Goal: Task Accomplishment & Management: Complete application form

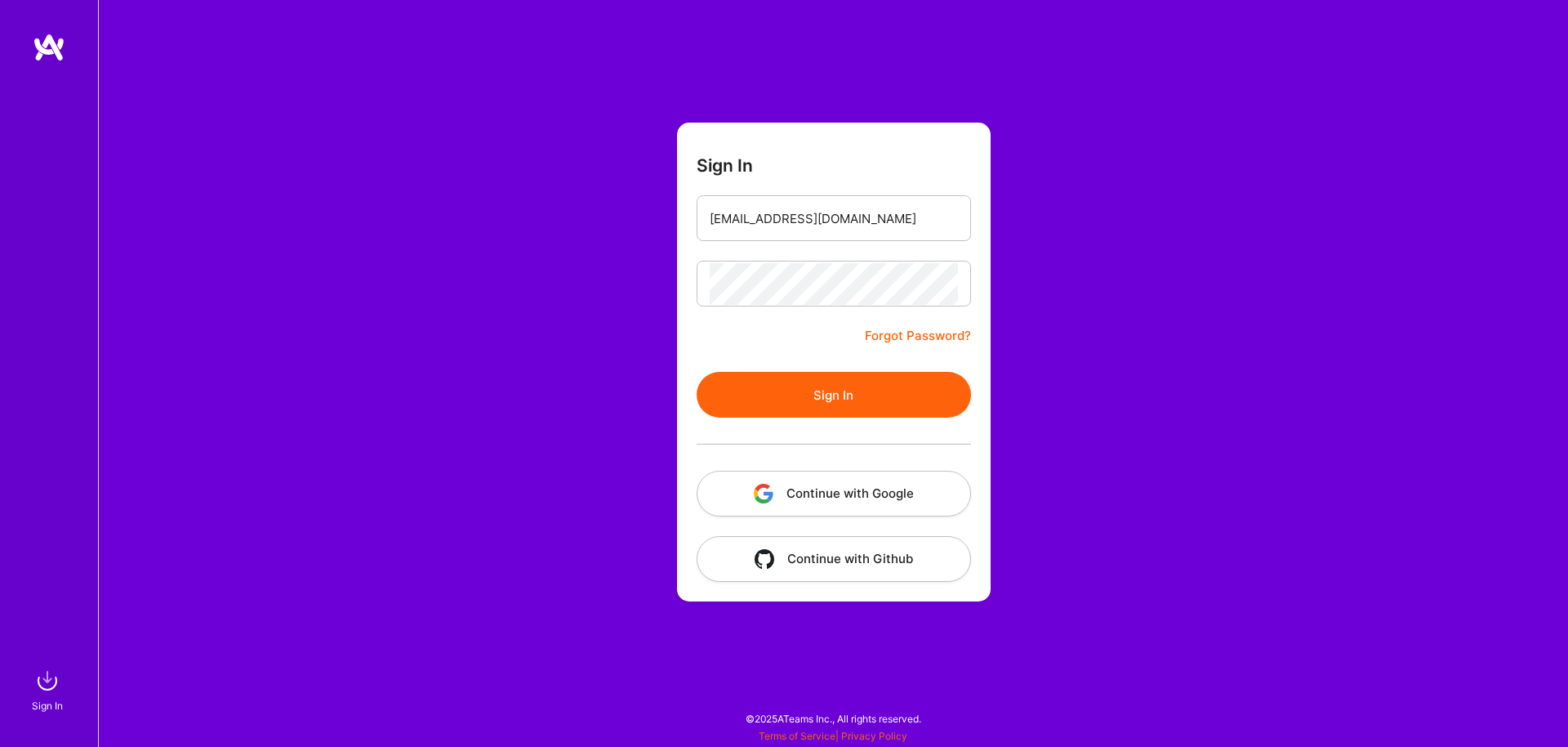
click at [792, 488] on button "Continue with Google" at bounding box center [834, 493] width 275 height 46
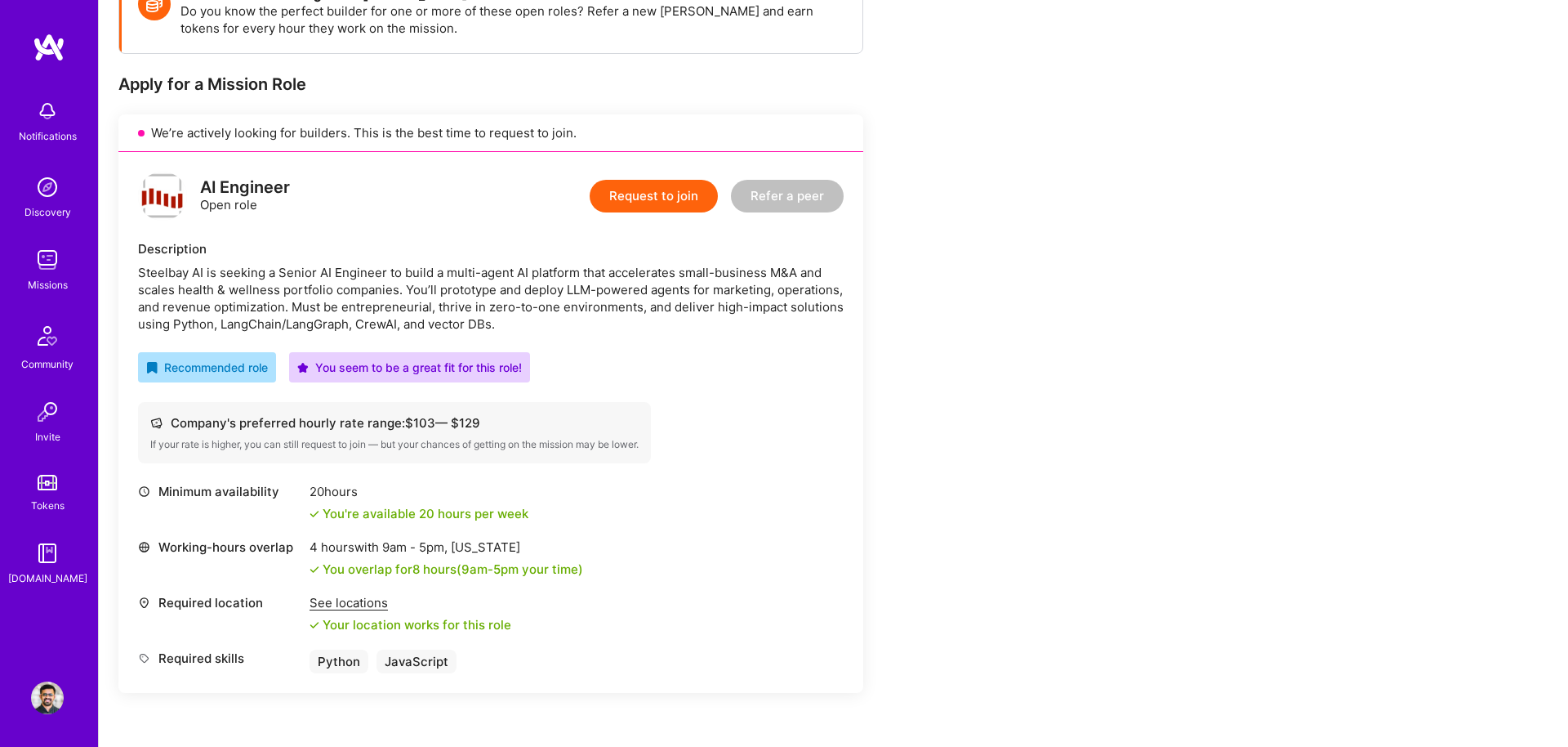
scroll to position [274, 0]
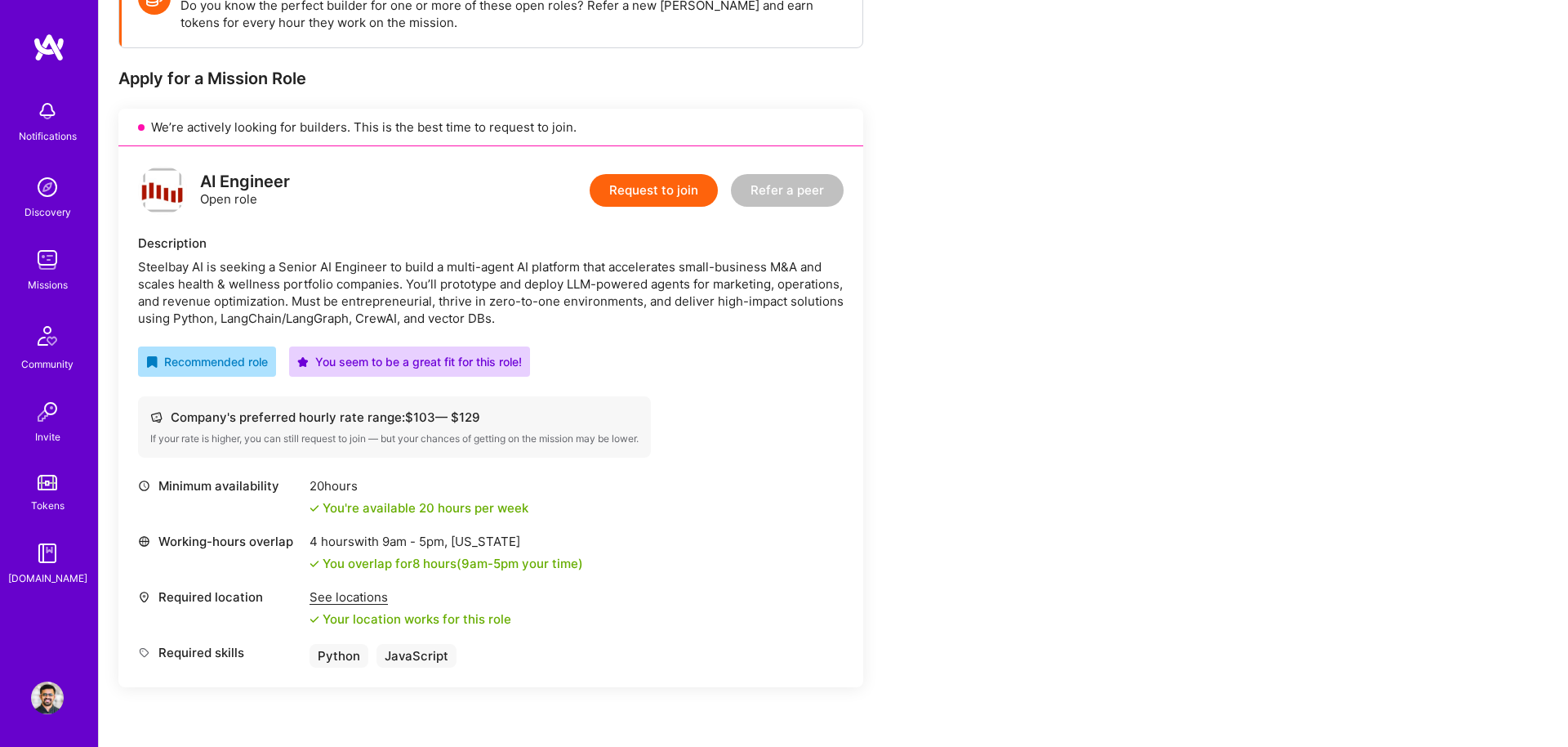
click at [640, 194] on button "Request to join" at bounding box center [654, 190] width 128 height 33
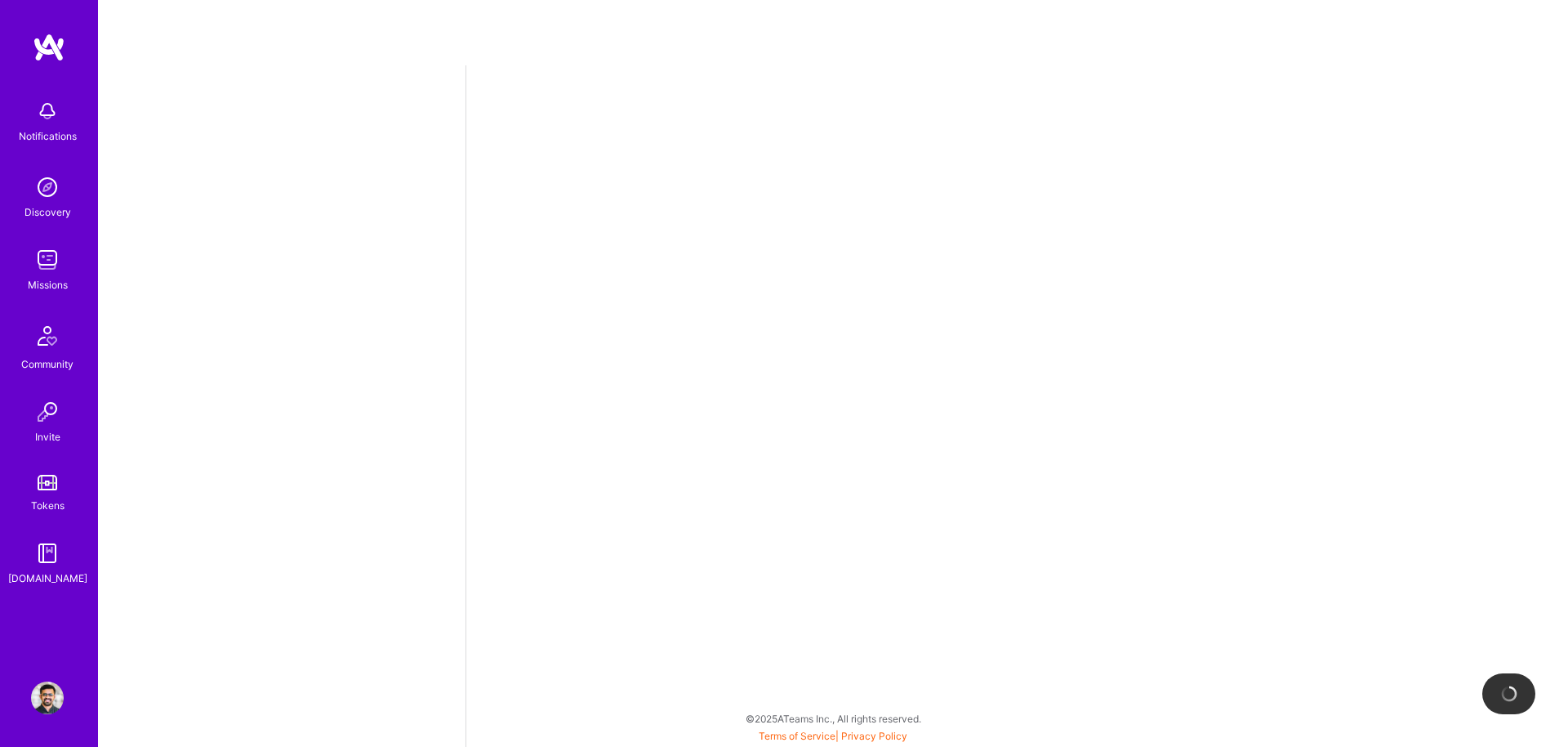
select select "CA"
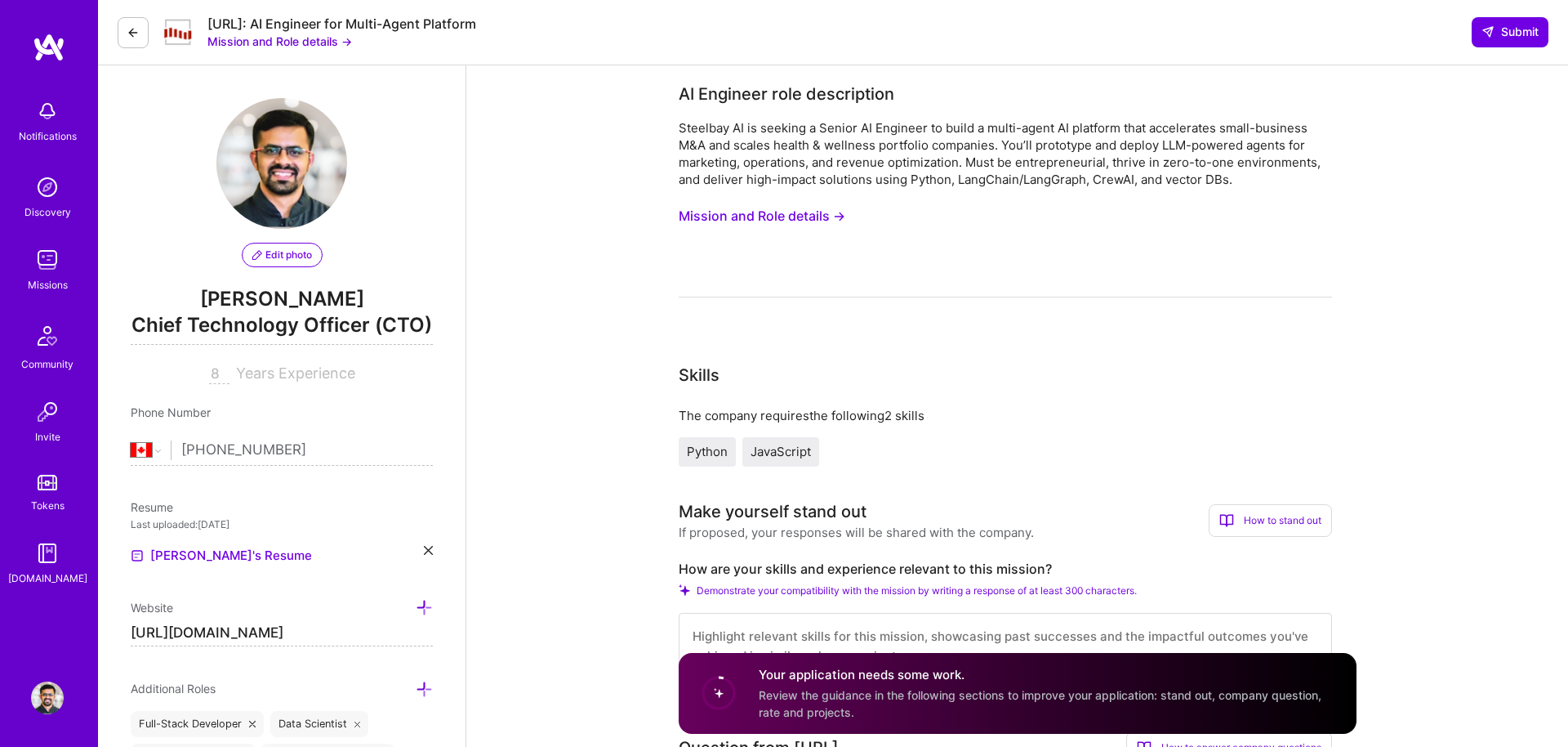
scroll to position [5, 0]
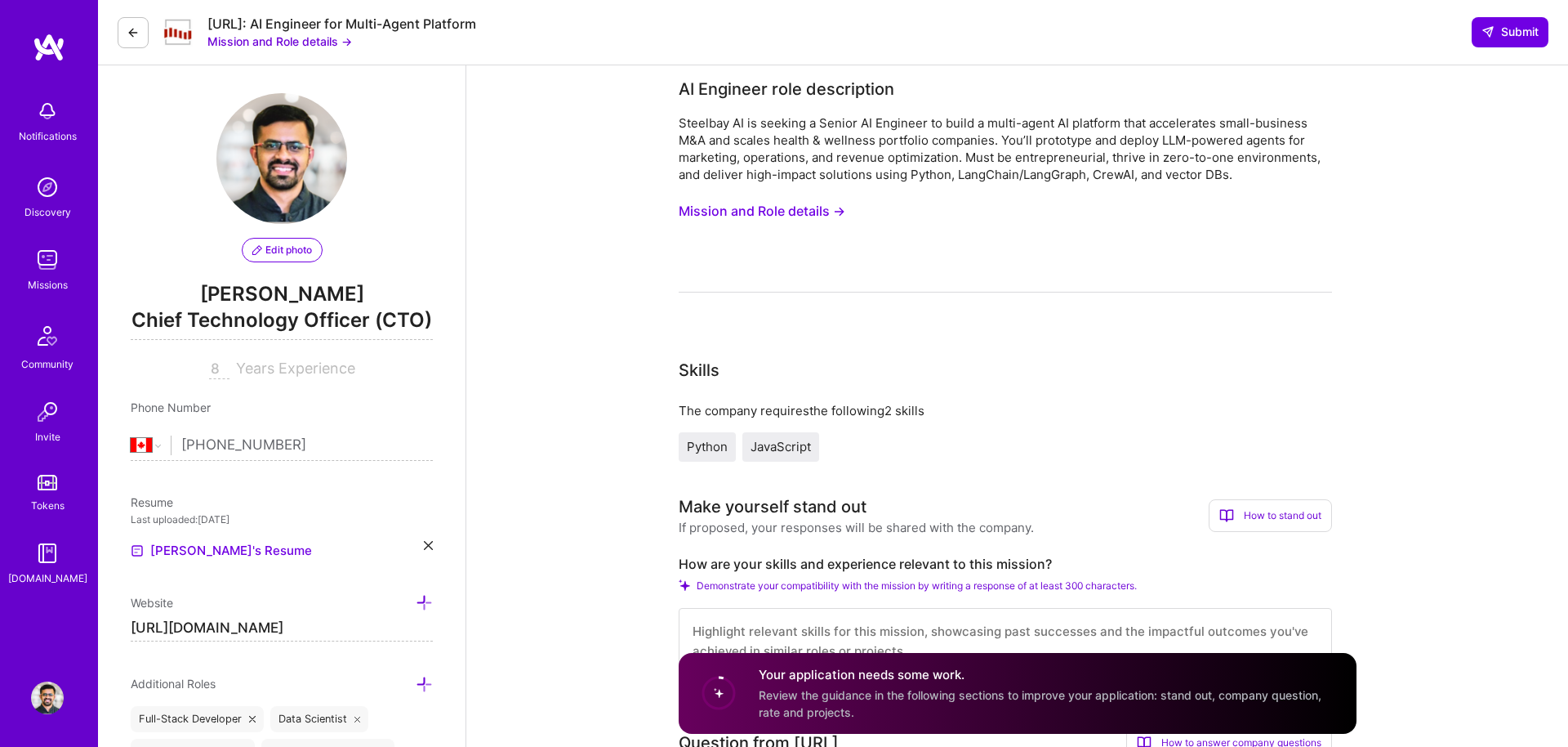
click at [374, 322] on span "Chief Technology Officer (CTO)" at bounding box center [282, 323] width 302 height 34
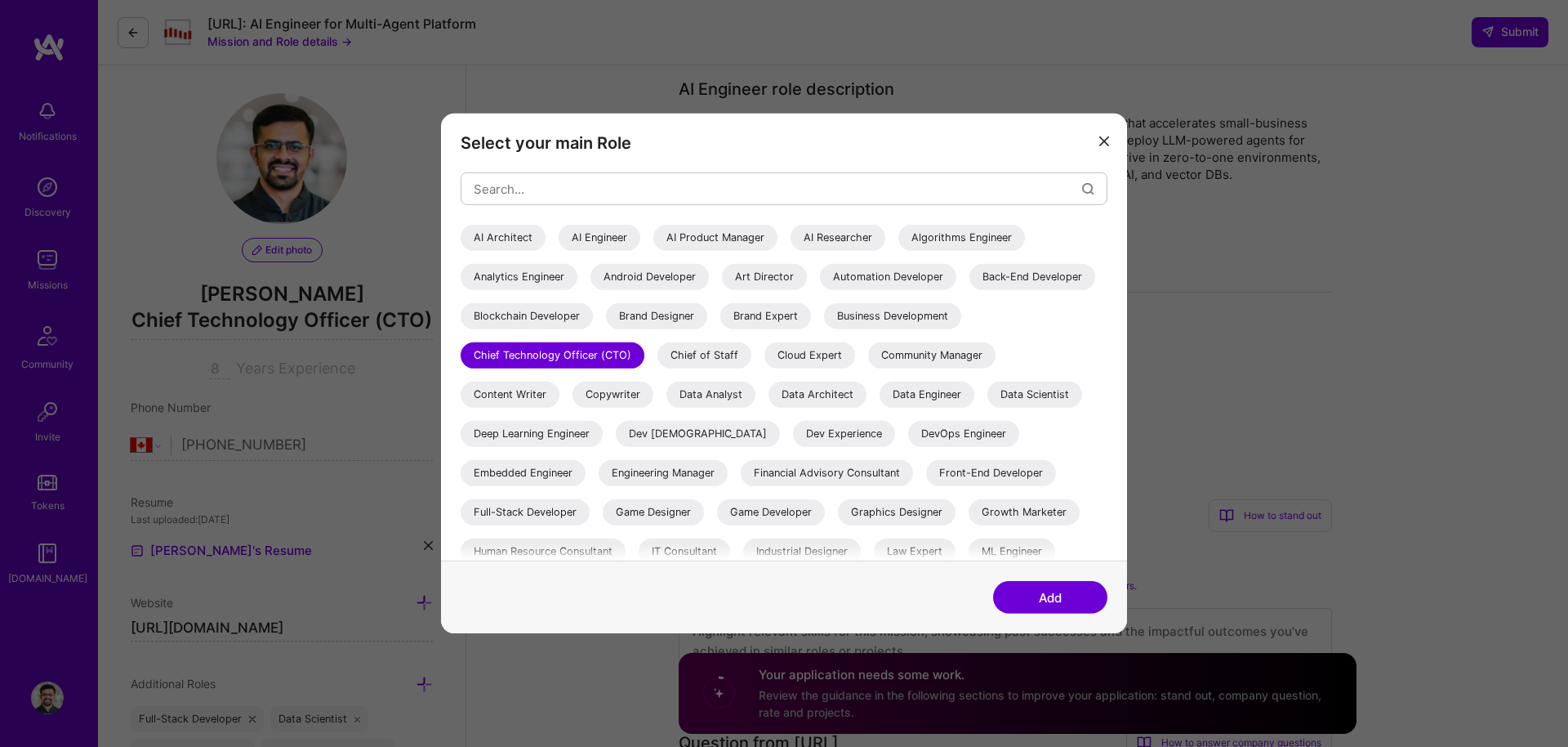
click at [590, 237] on div "AI Engineer" at bounding box center [599, 237] width 82 height 26
click at [1064, 602] on button "Add" at bounding box center [1049, 597] width 114 height 33
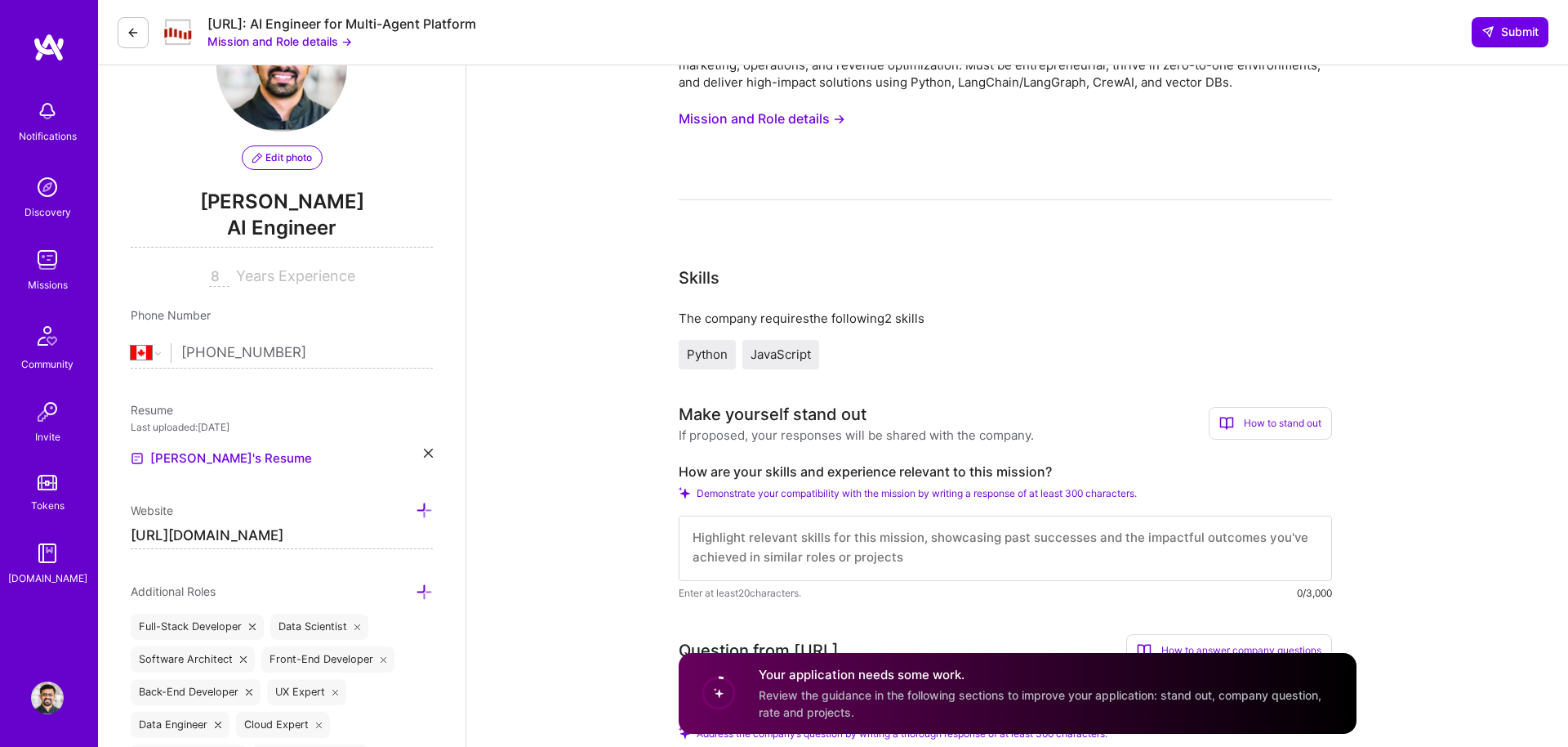
scroll to position [0, 0]
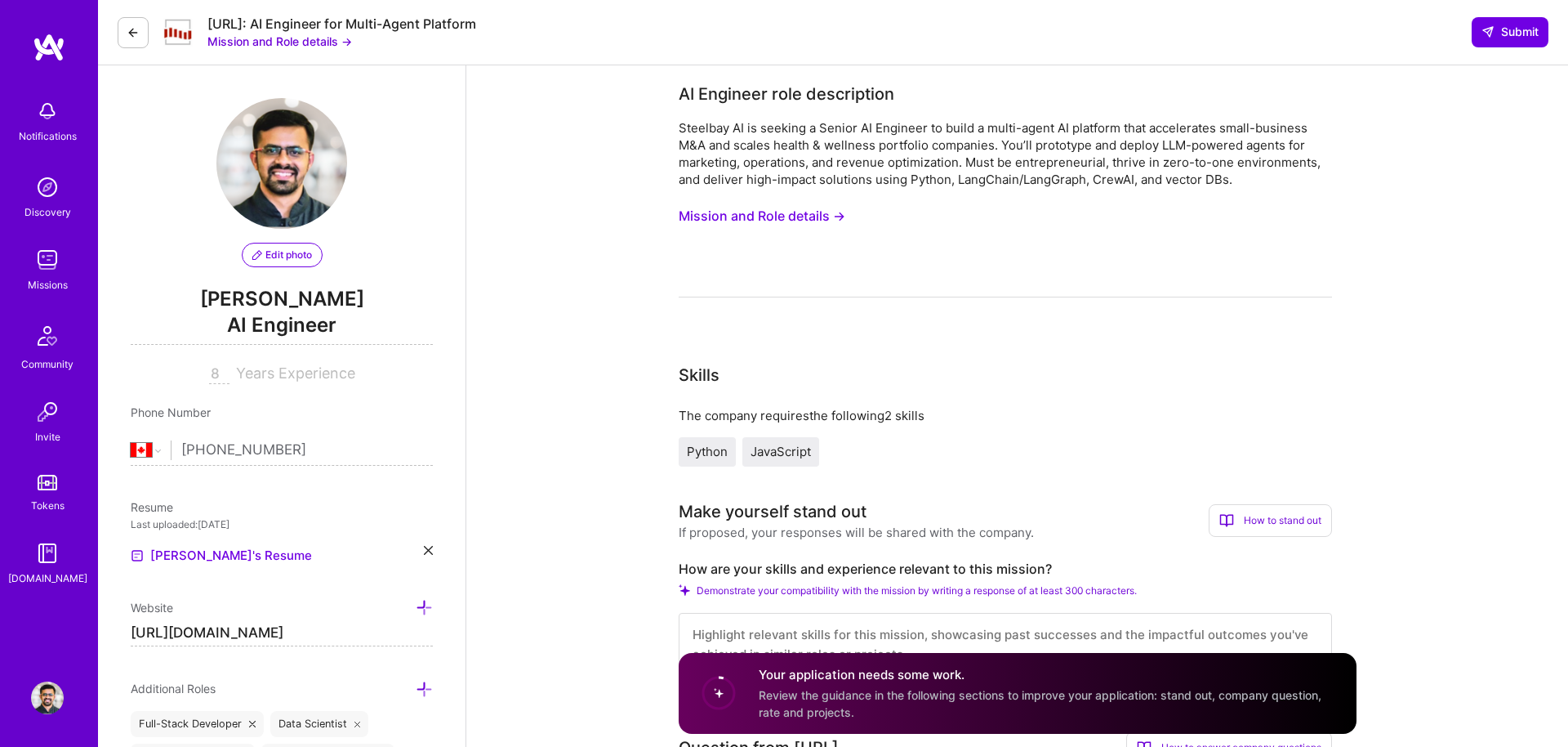
click at [745, 223] on button "Mission and Role details →" at bounding box center [761, 216] width 166 height 30
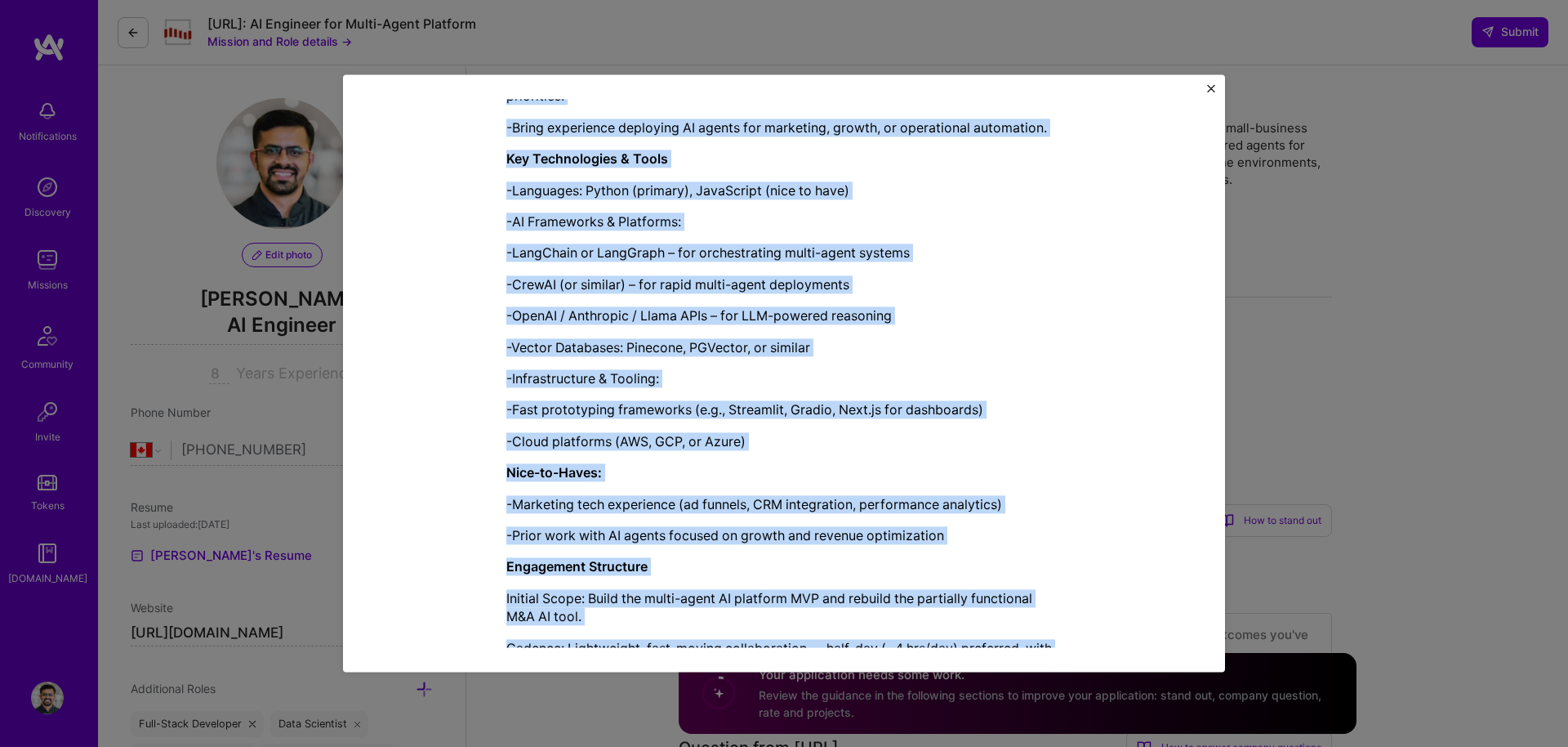
scroll to position [1264, 0]
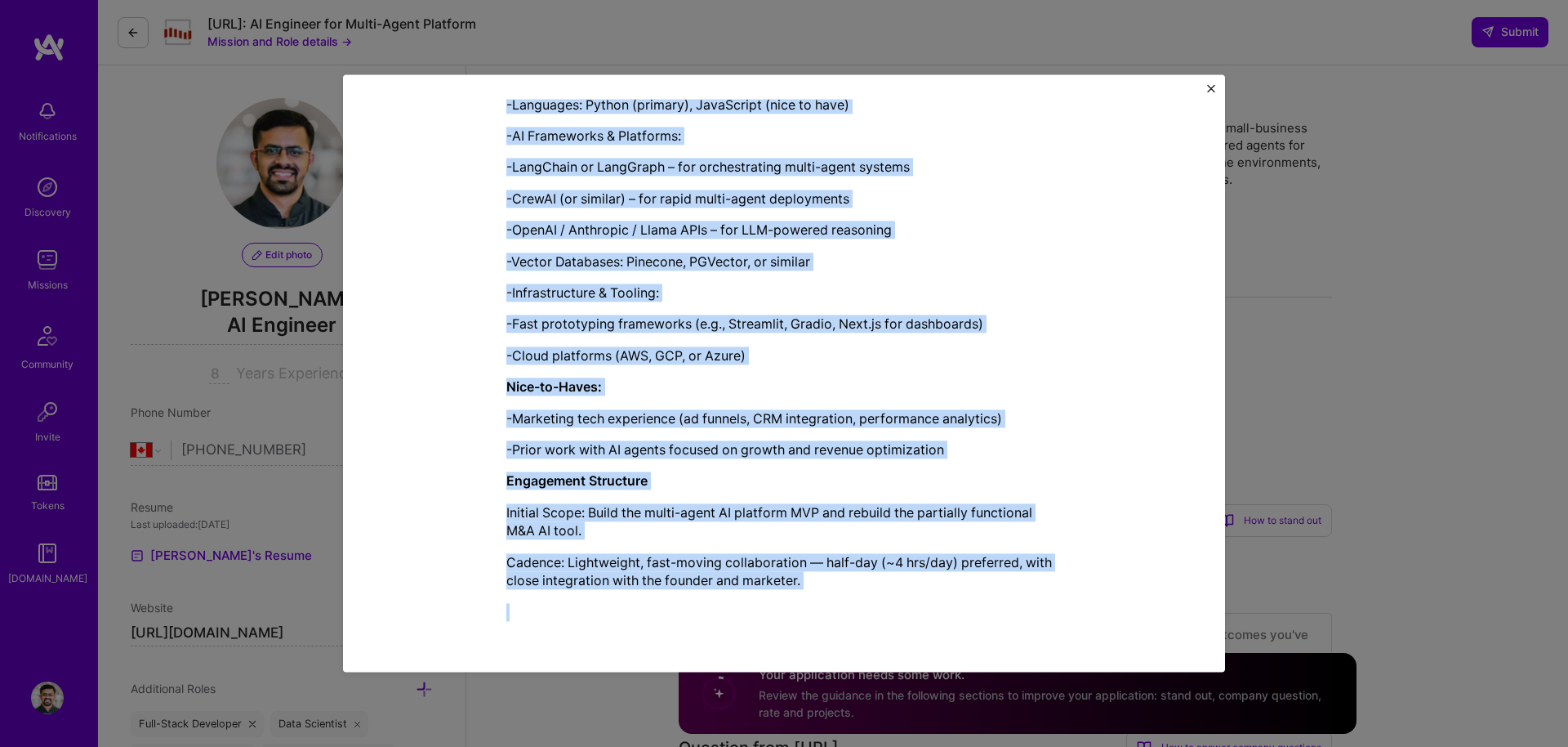
drag, startPoint x: 609, startPoint y: 121, endPoint x: 981, endPoint y: 624, distance: 625.6
copy div "Loremip Dolorsitame con Adip Elitsed DO Eiusmodt inci utlaboreetd Magnaali EN a…"
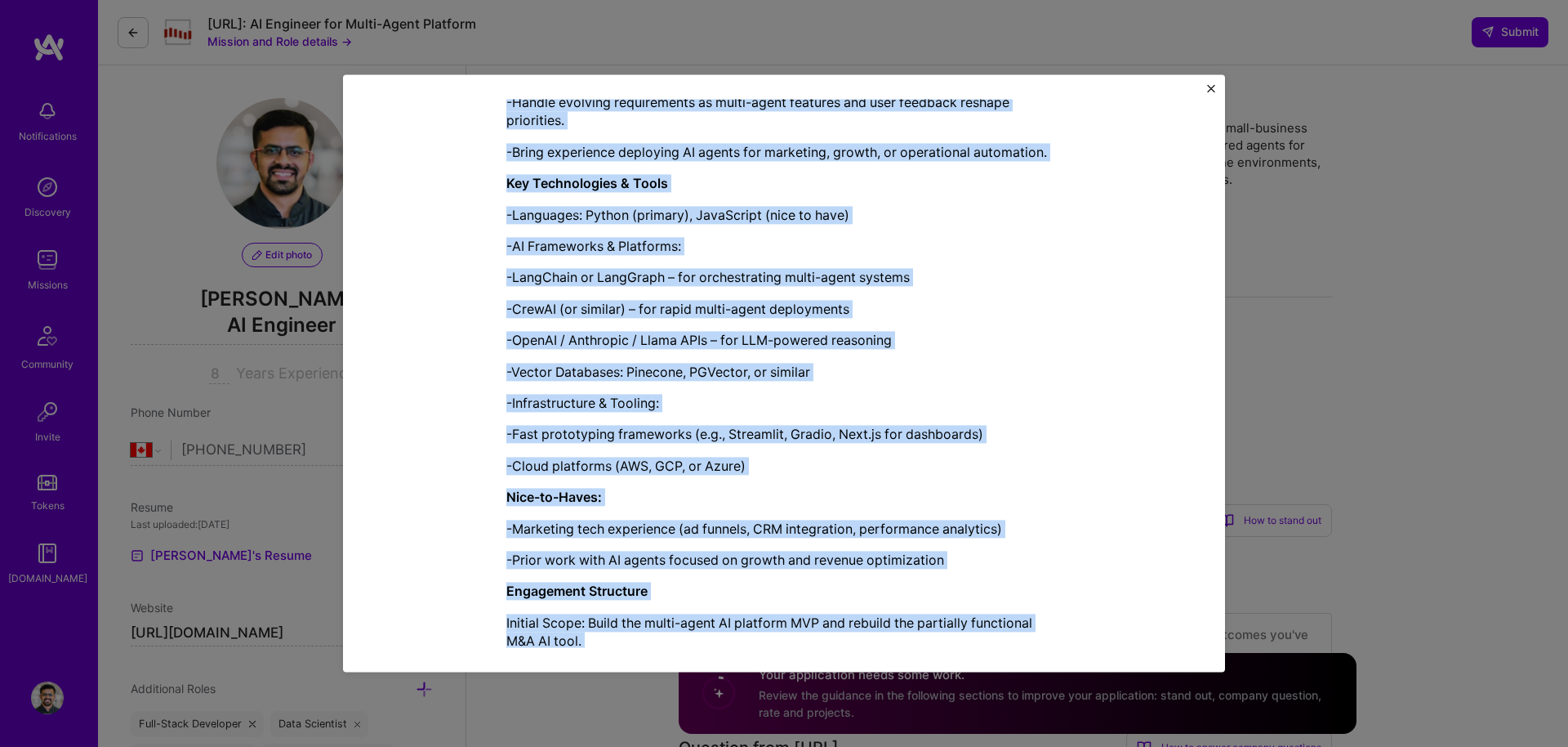
scroll to position [1143, 0]
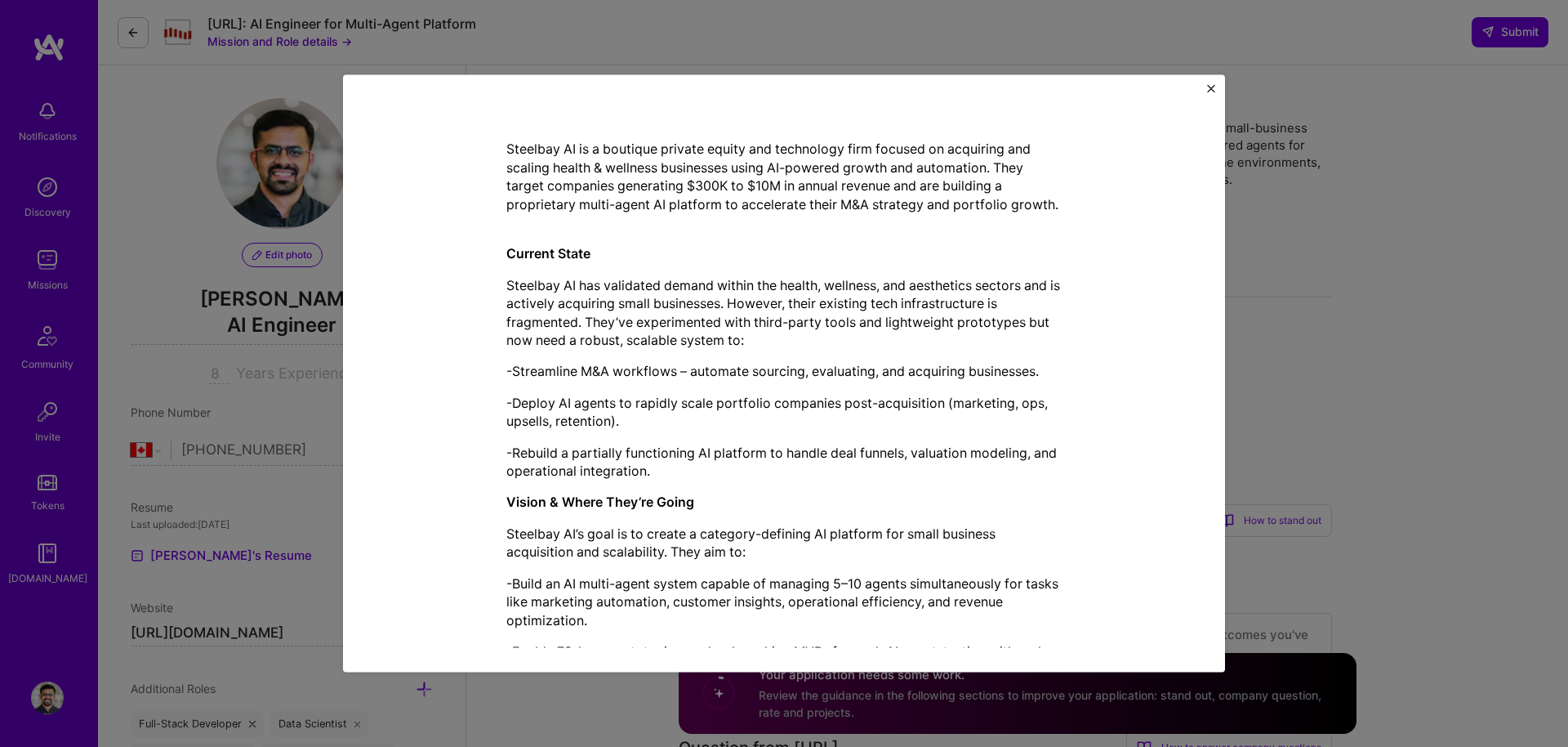
scroll to position [79, 0]
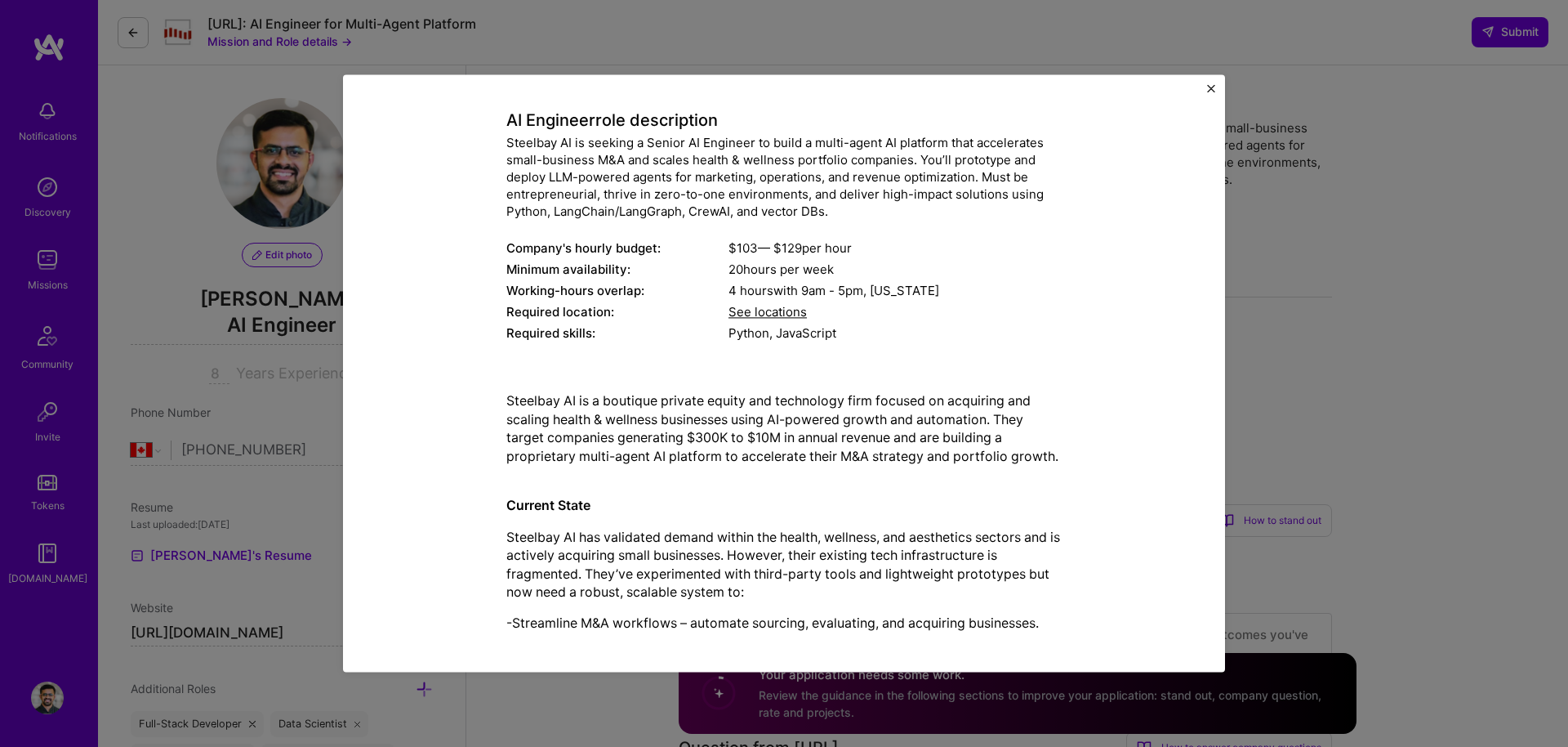
click at [1345, 318] on div "Mission Description and Role Details AI Engineer role description Steelbay AI i…" at bounding box center [784, 374] width 1568 height 747
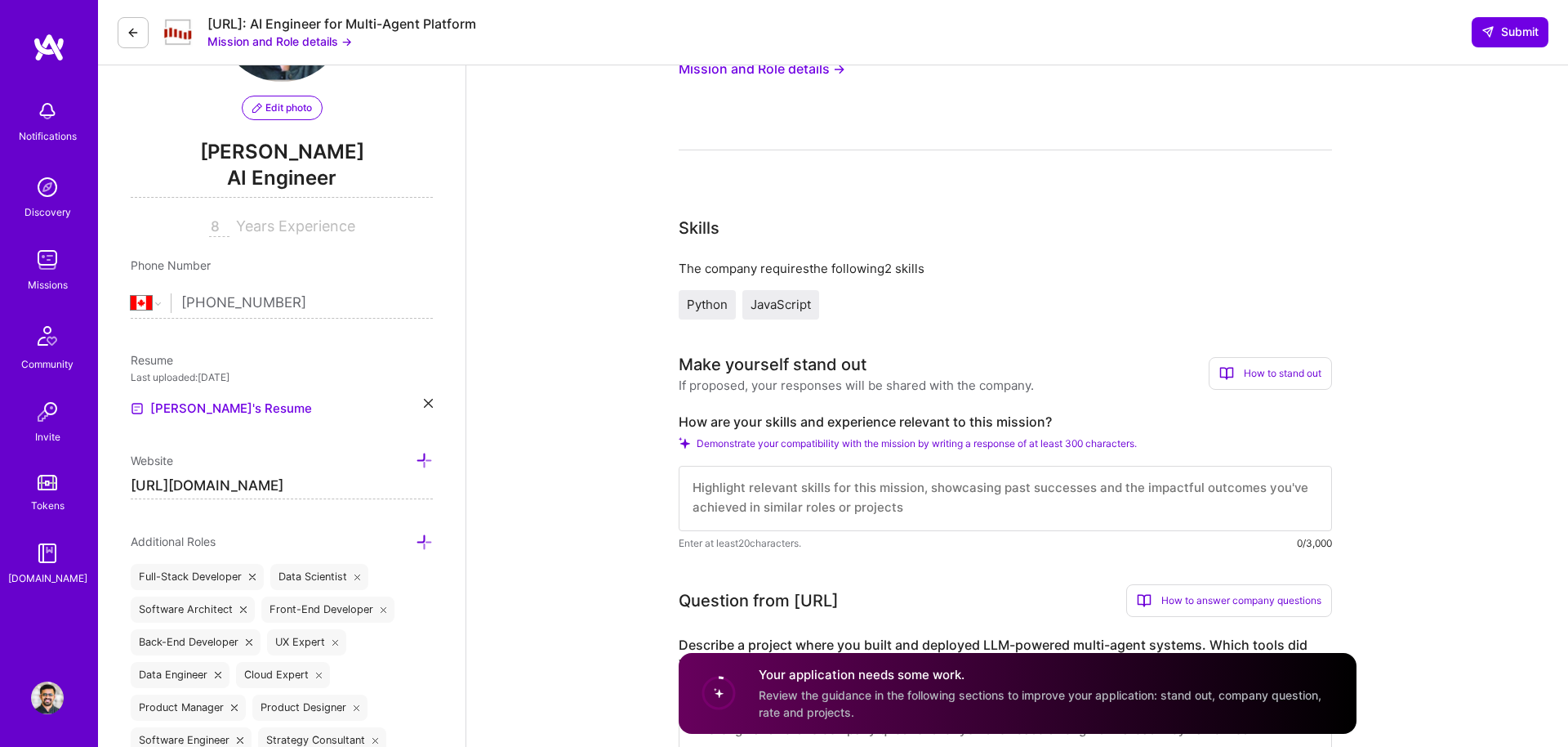
scroll to position [177, 0]
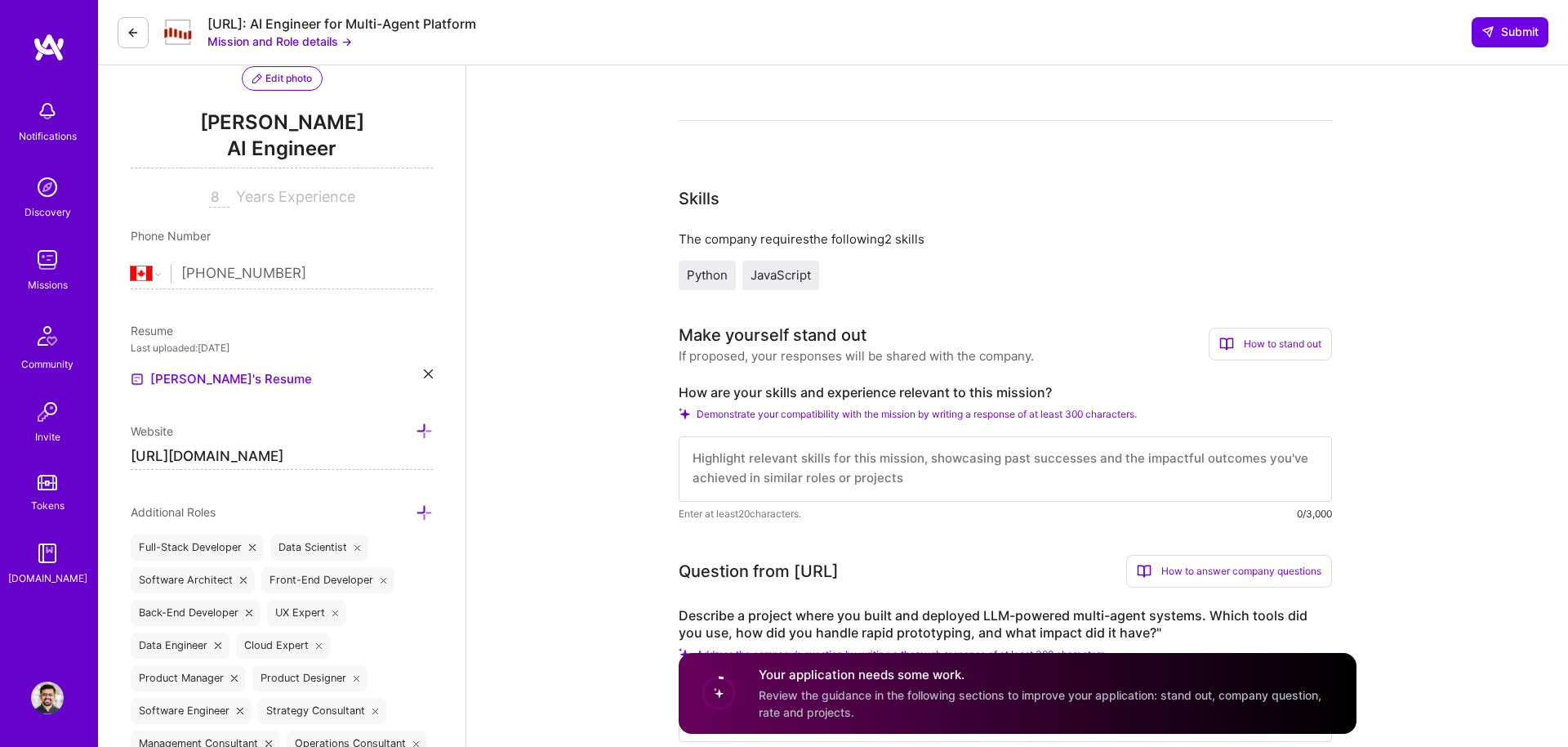
click at [696, 390] on label "How are your skills and experience relevant to this mission?" at bounding box center [1004, 392] width 653 height 17
copy label "How are your skills and experience relevant to this mission?"
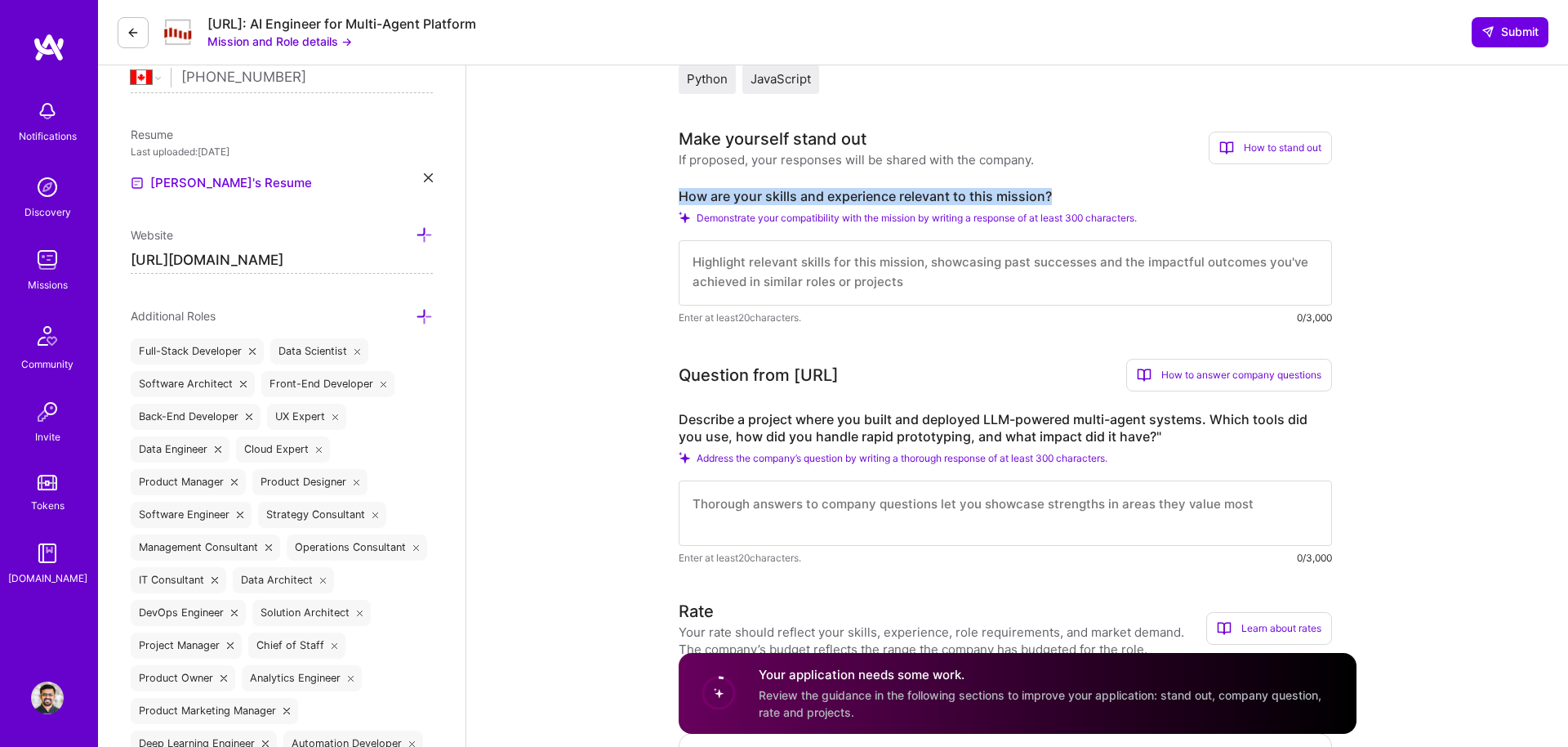
scroll to position [374, 0]
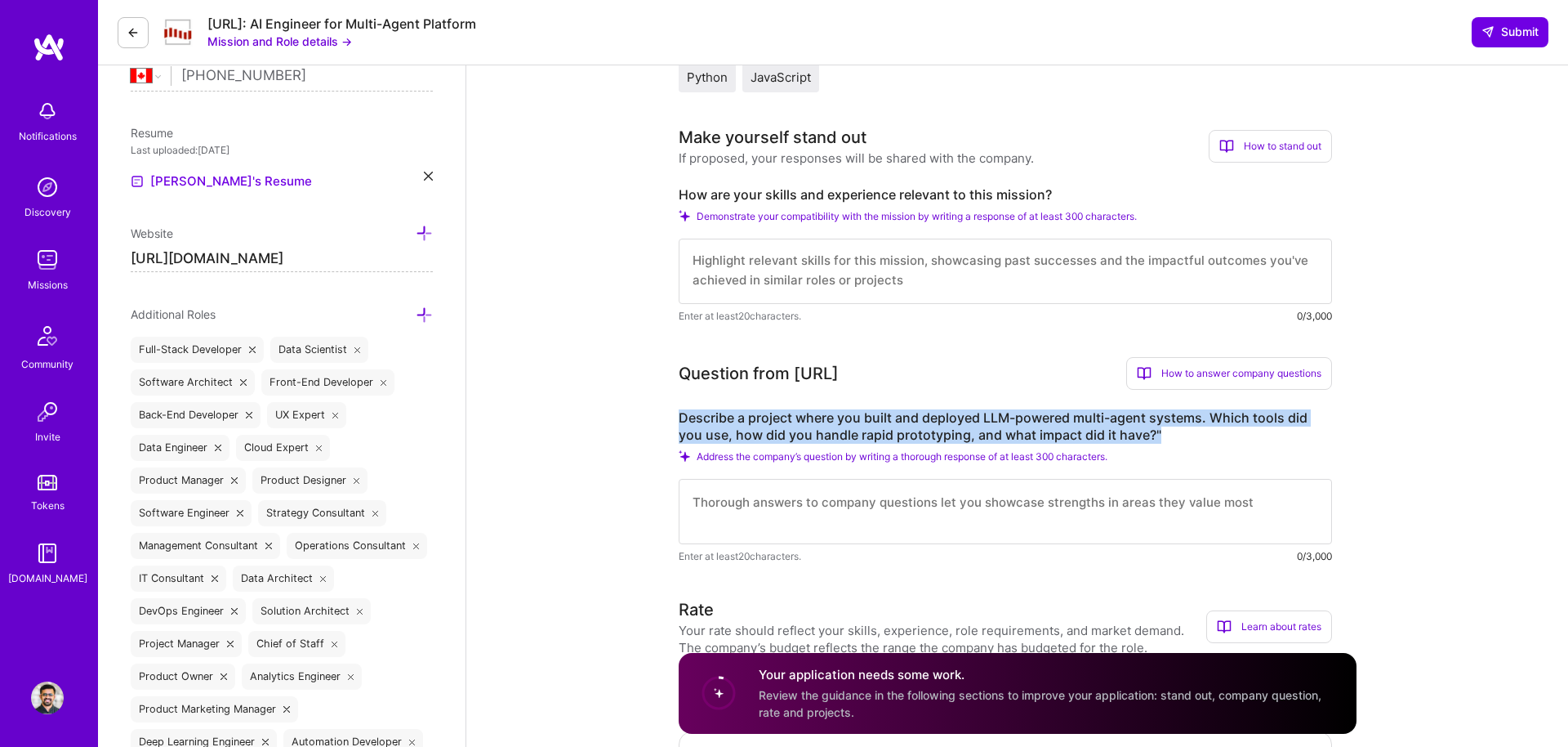
drag, startPoint x: 680, startPoint y: 418, endPoint x: 1163, endPoint y: 441, distance: 483.5
click at [1163, 441] on label "Describe a project where you built and deployed LLM-powered multi-agent systems…" at bounding box center [1004, 426] width 653 height 35
copy label "Describe a project where you built and deployed LLM-powered multi-agent systems…"
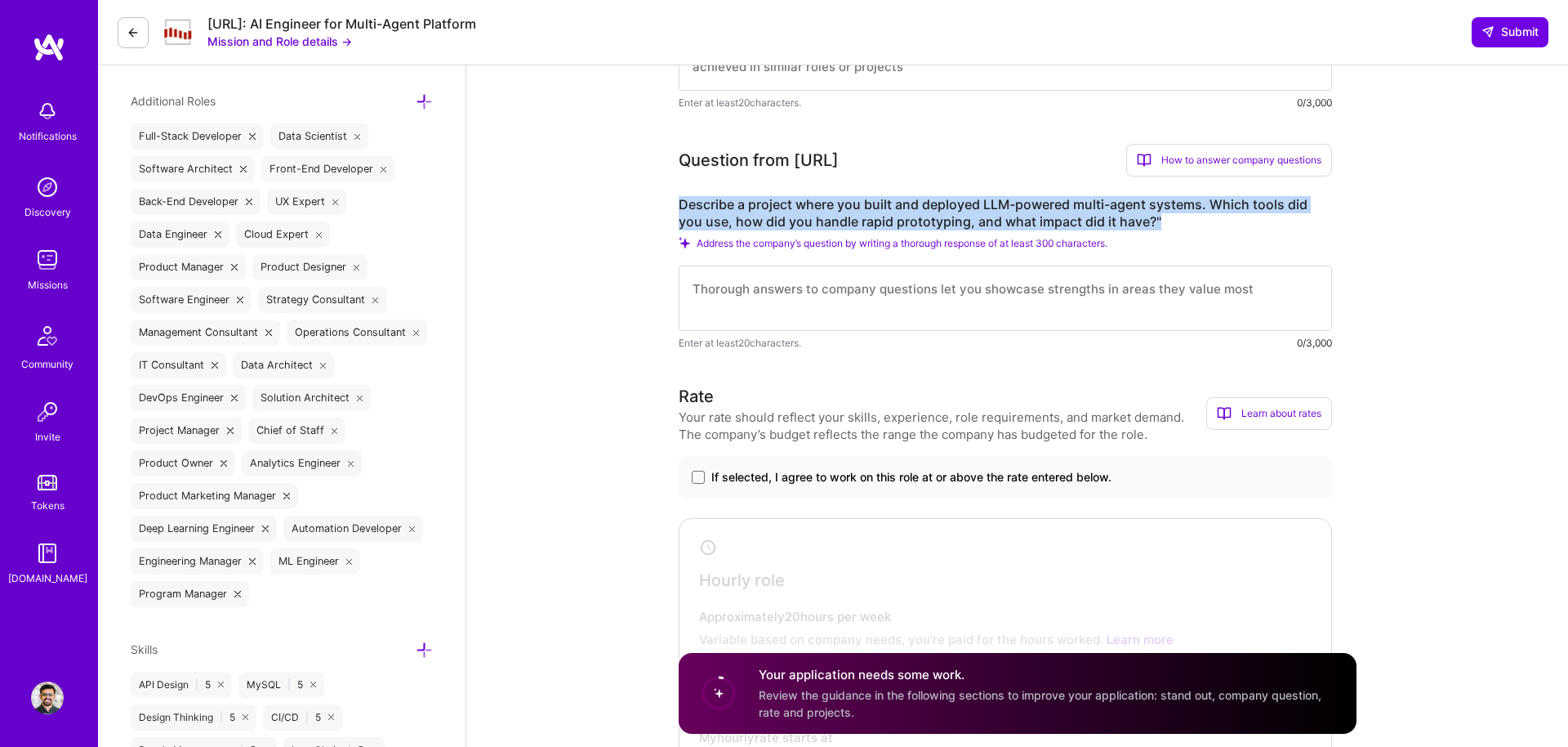
scroll to position [592, 0]
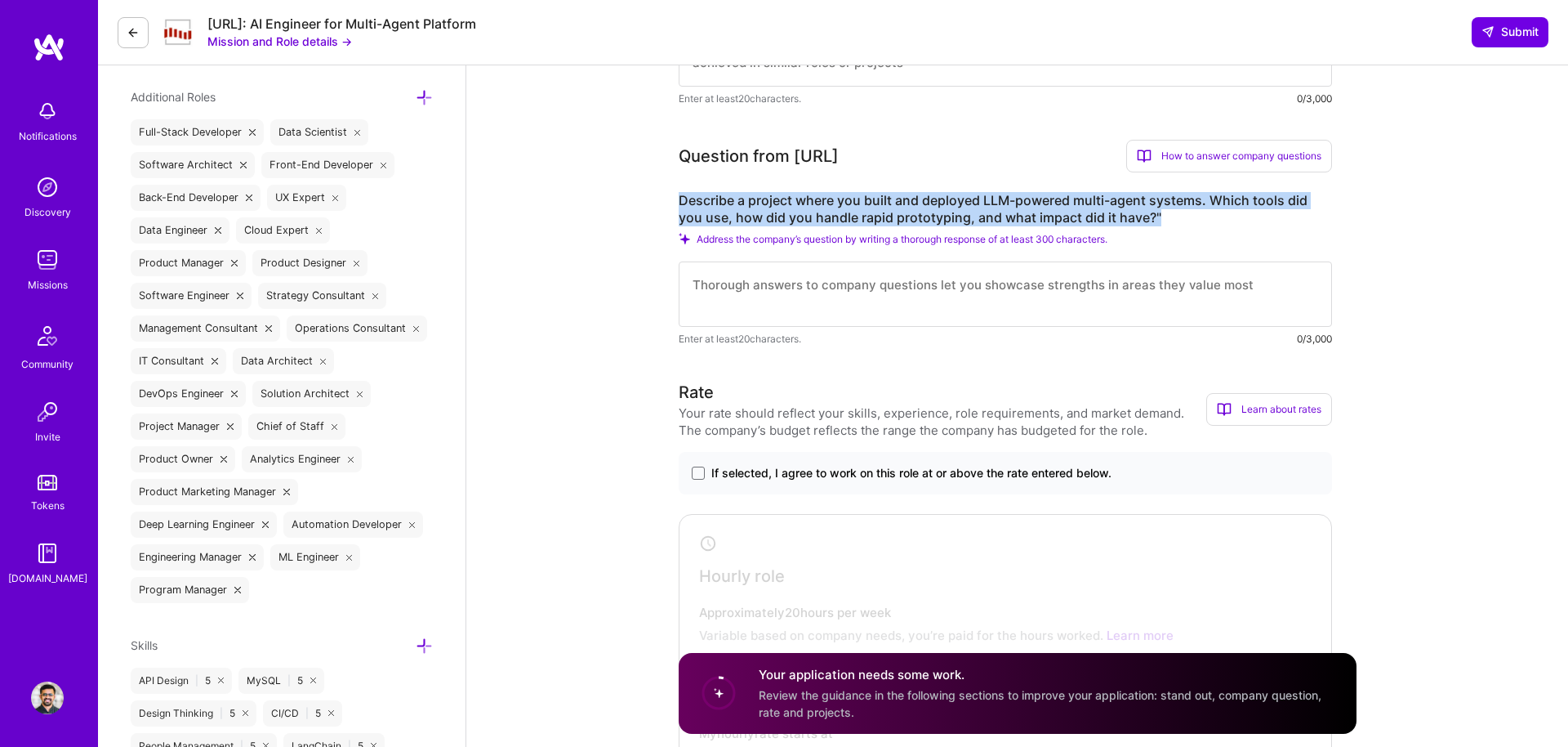
click at [804, 308] on textarea at bounding box center [1004, 293] width 653 height 65
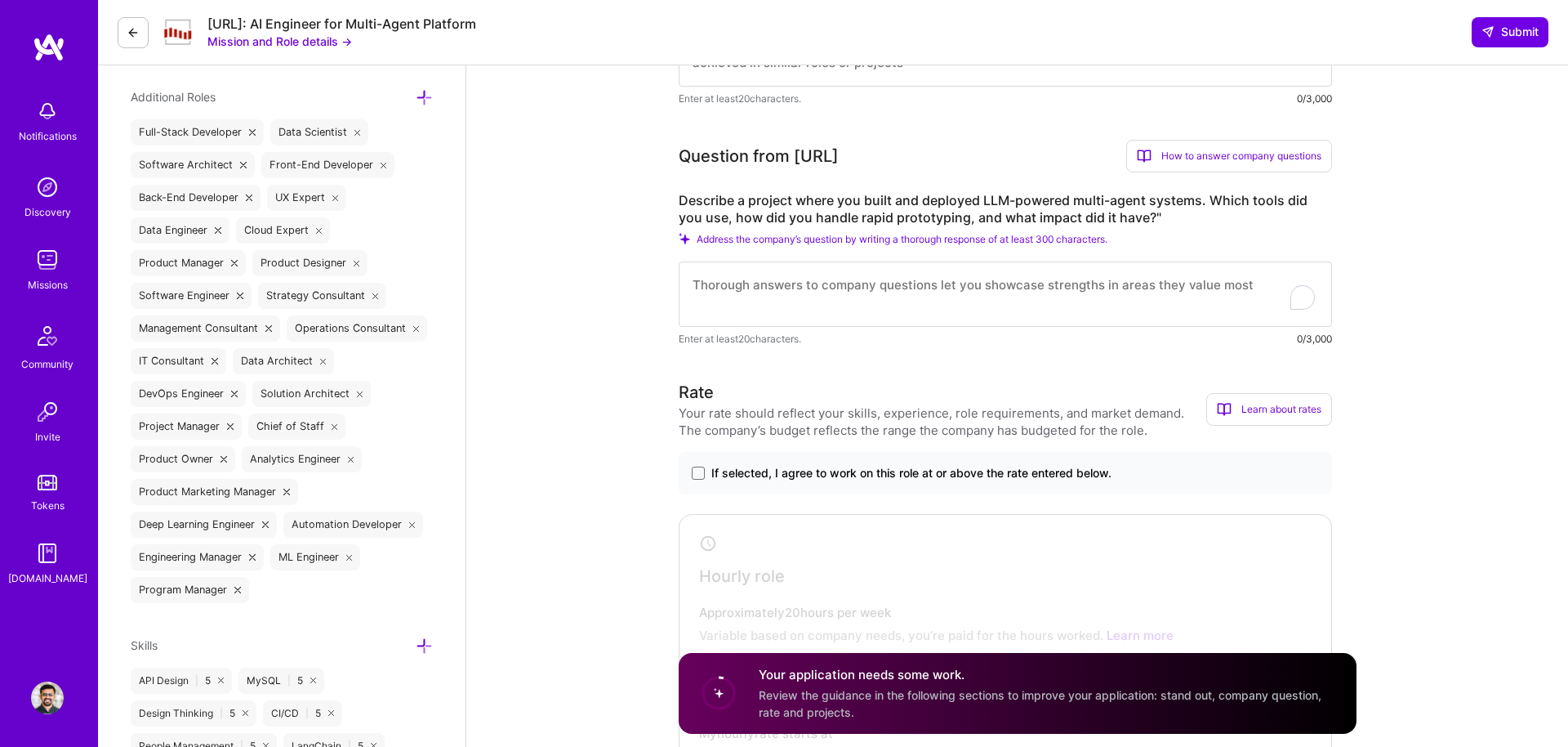
paste textarea "L’ip dolor sit amet consect adipi el s doeiusm tem IN utlabore etdolore mag-al-…"
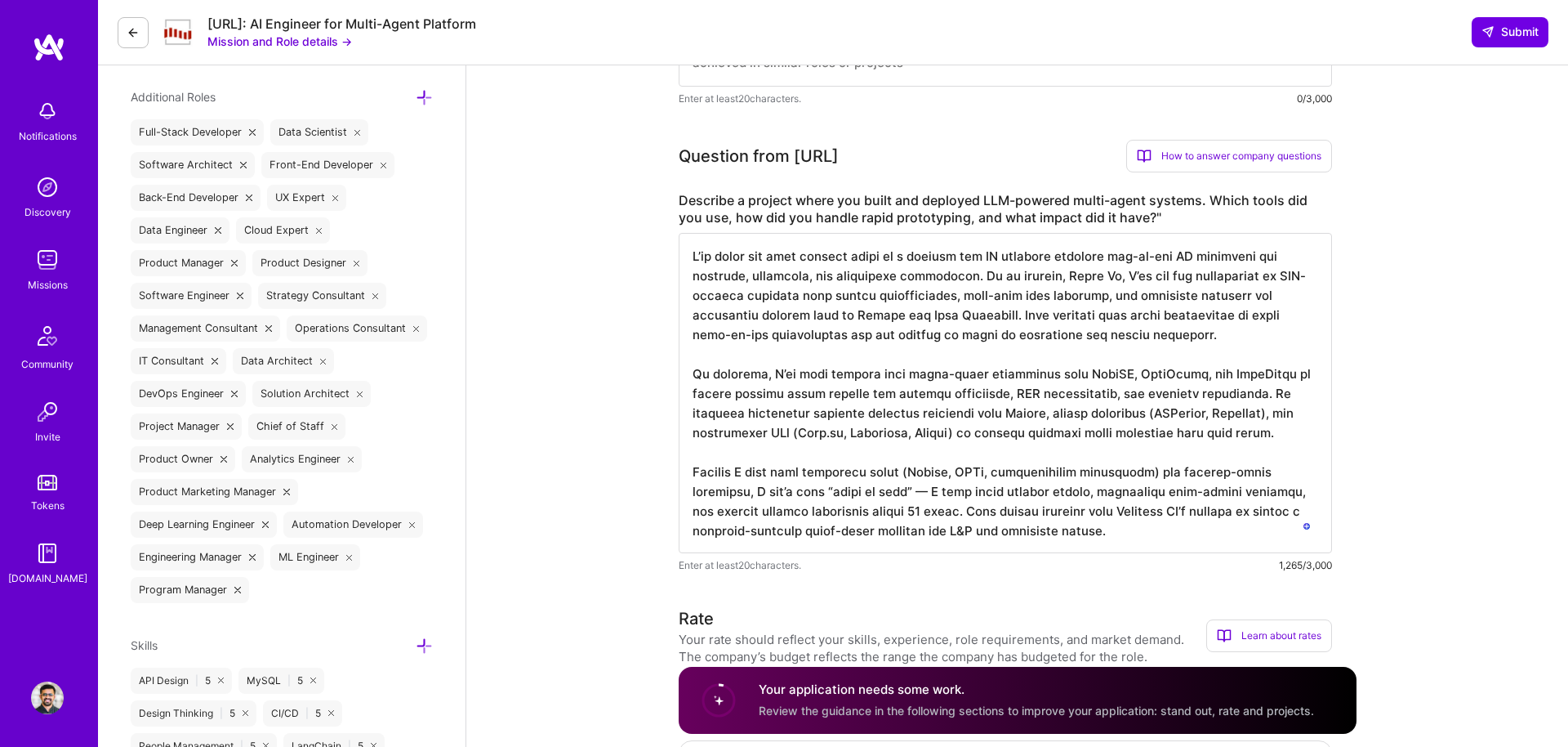
click at [1138, 415] on textarea "To enrich screen reader interactions, please activate Accessibility in Grammarl…" at bounding box center [1004, 392] width 653 height 320
click at [761, 437] on textarea "To enrich screen reader interactions, please activate Accessibility in Grammarl…" at bounding box center [1004, 392] width 653 height 320
click at [818, 434] on textarea "To enrich screen reader interactions, please activate Accessibility in Grammarl…" at bounding box center [1004, 392] width 653 height 320
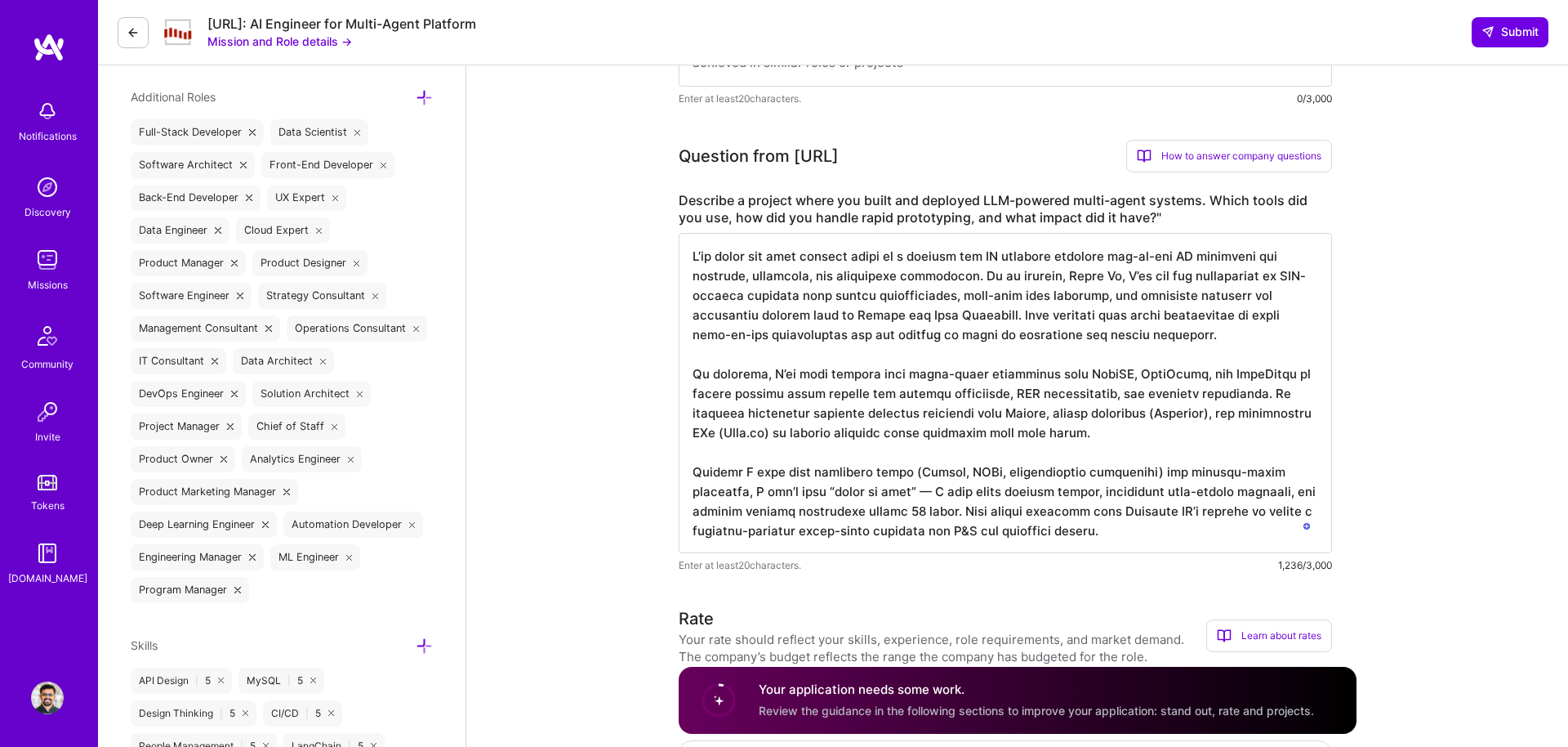
click at [845, 491] on textarea "To enrich screen reader interactions, please activate Accessibility in Grammarl…" at bounding box center [1004, 392] width 653 height 320
click at [852, 491] on textarea "To enrich screen reader interactions, please activate Accessibility in Grammarl…" at bounding box center [1004, 392] width 653 height 320
type textarea "L’ip dolor sit amet consect adipi el s doeiusm tem IN utlabore etdolore mag-al-…"
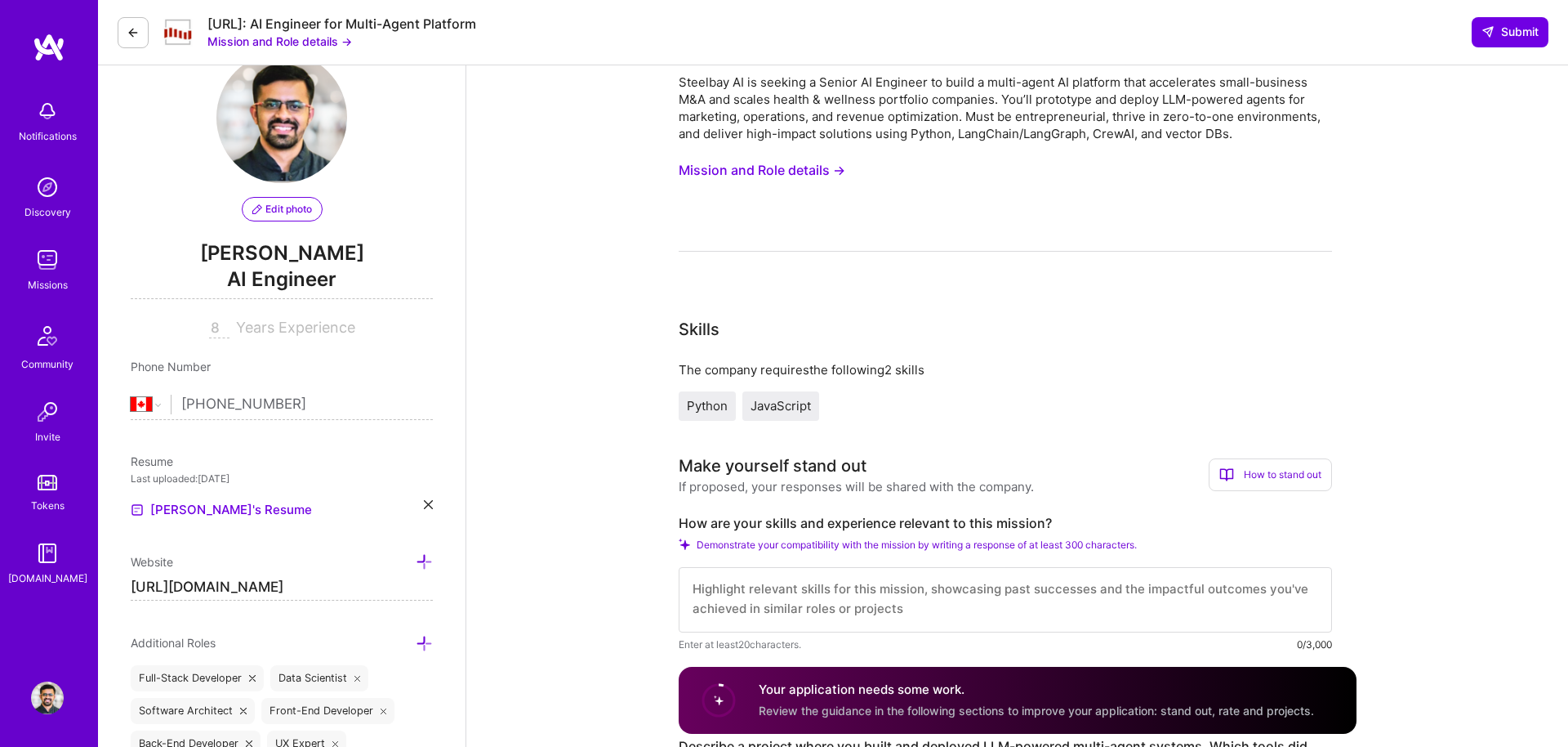
scroll to position [59, 0]
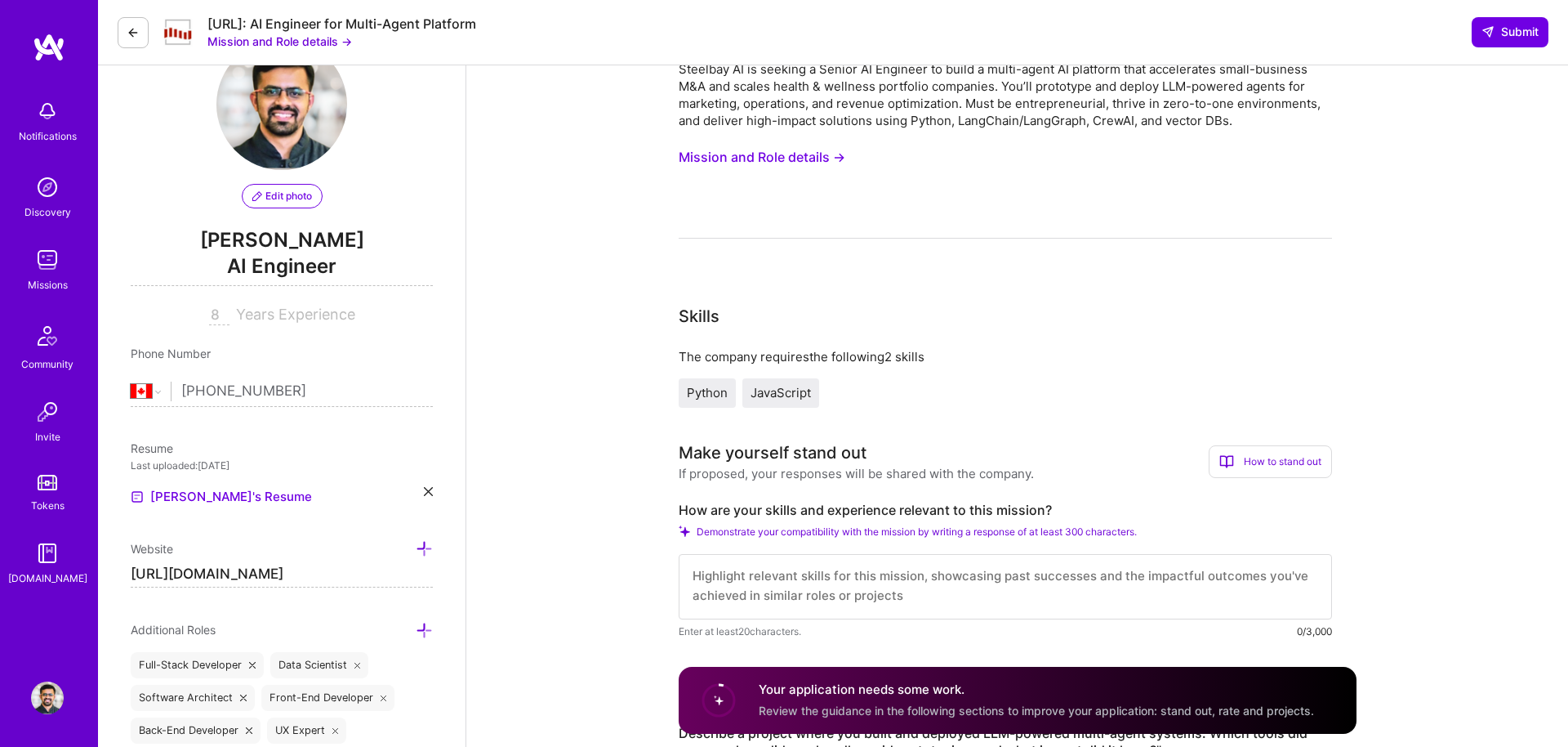
click at [781, 155] on button "Mission and Role details →" at bounding box center [761, 157] width 166 height 30
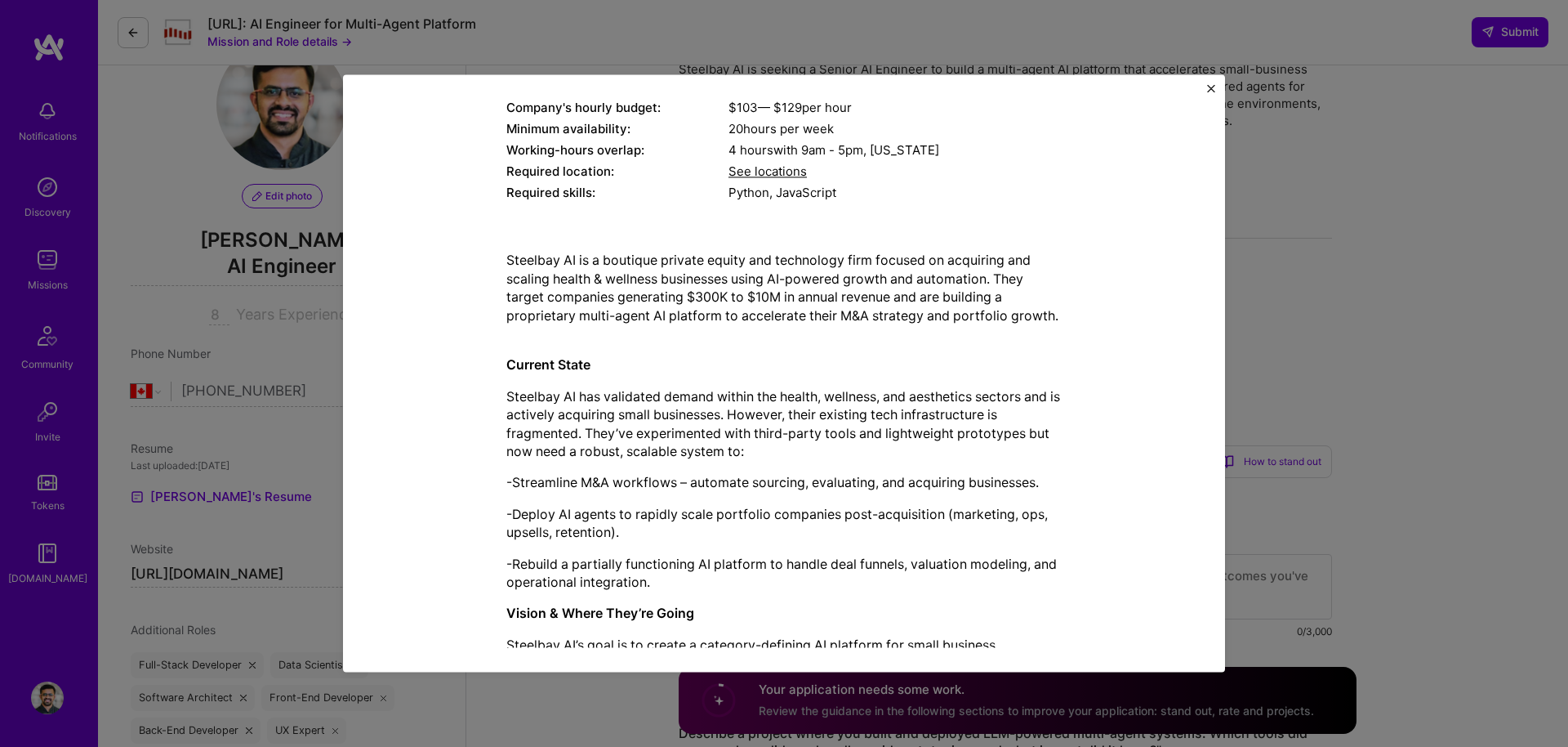
scroll to position [758, 0]
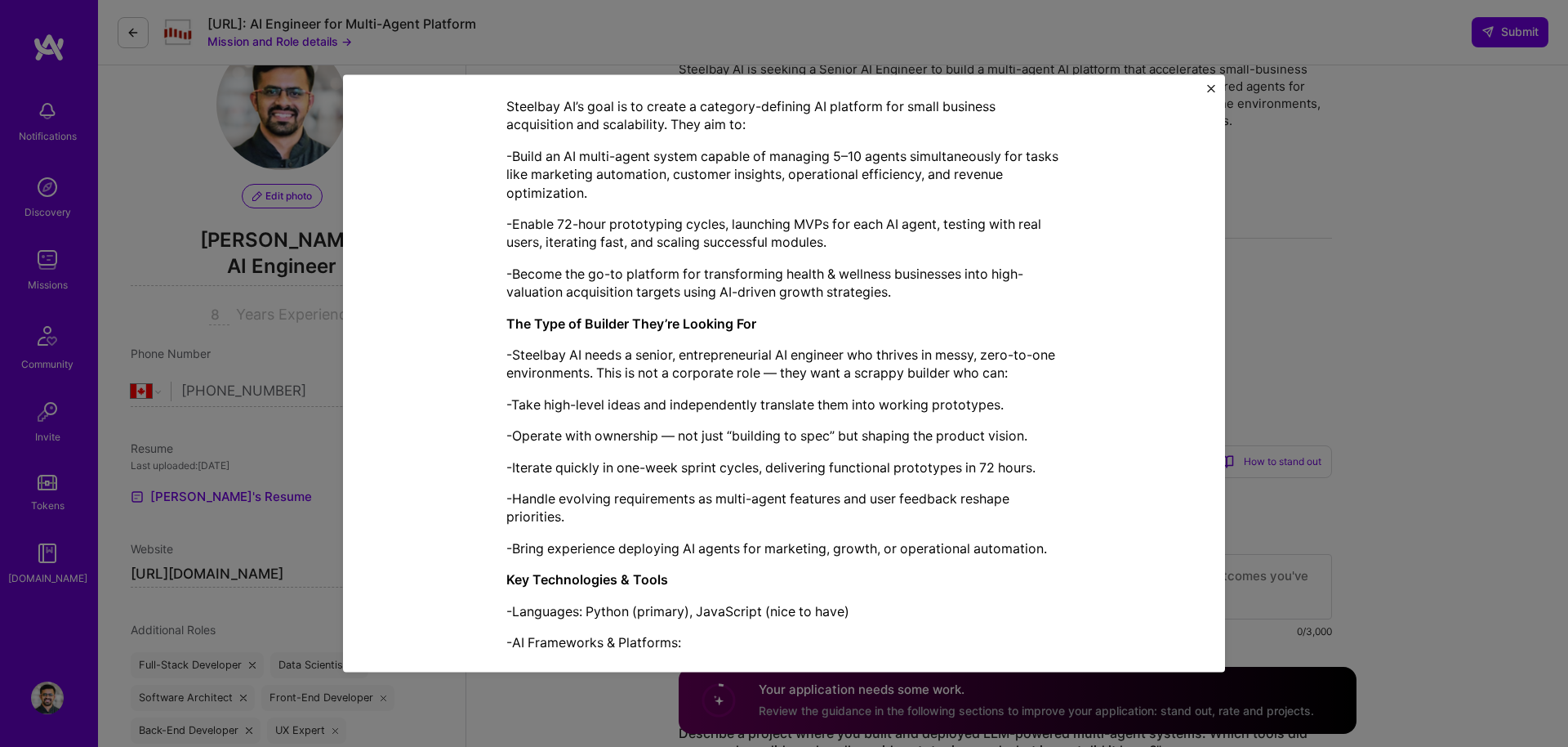
drag, startPoint x: 1367, startPoint y: 276, endPoint x: 1245, endPoint y: 170, distance: 161.6
click at [1366, 275] on div "Mission Description and Role Details AI Engineer role description Steelbay AI i…" at bounding box center [784, 374] width 1568 height 747
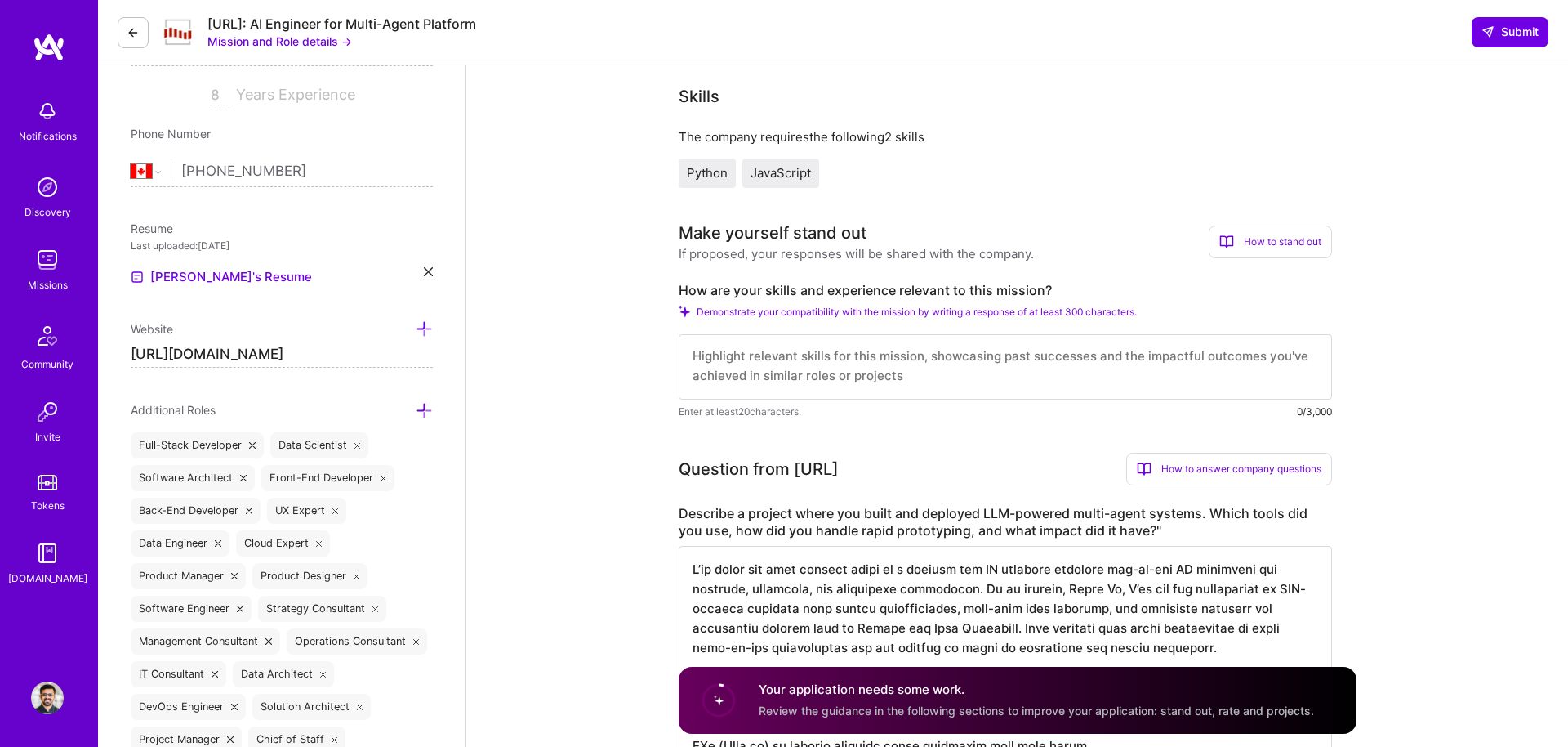
scroll to position [413, 0]
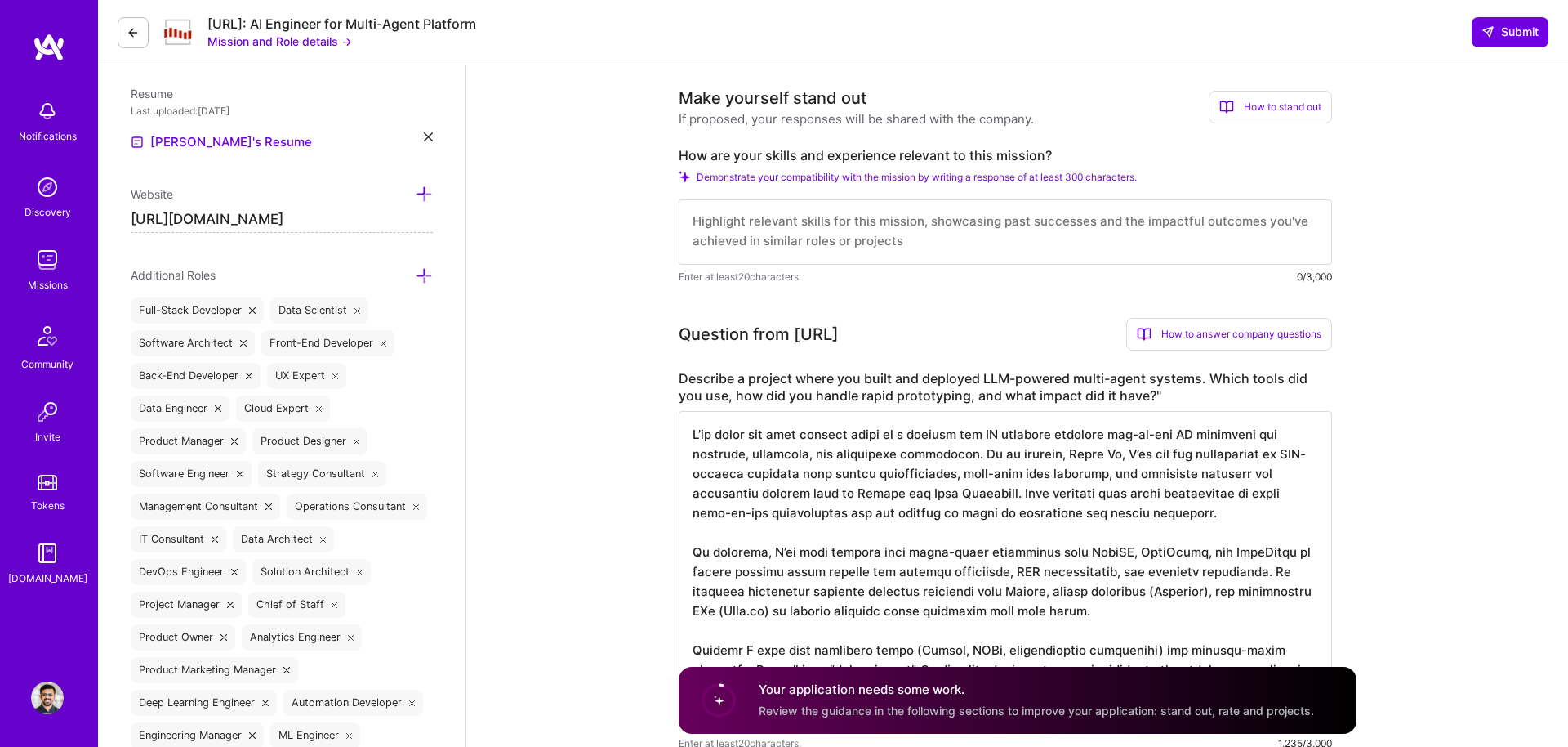
click at [824, 465] on textarea "To enrich screen reader interactions, please activate Accessibility in Grammarl…" at bounding box center [1004, 570] width 653 height 320
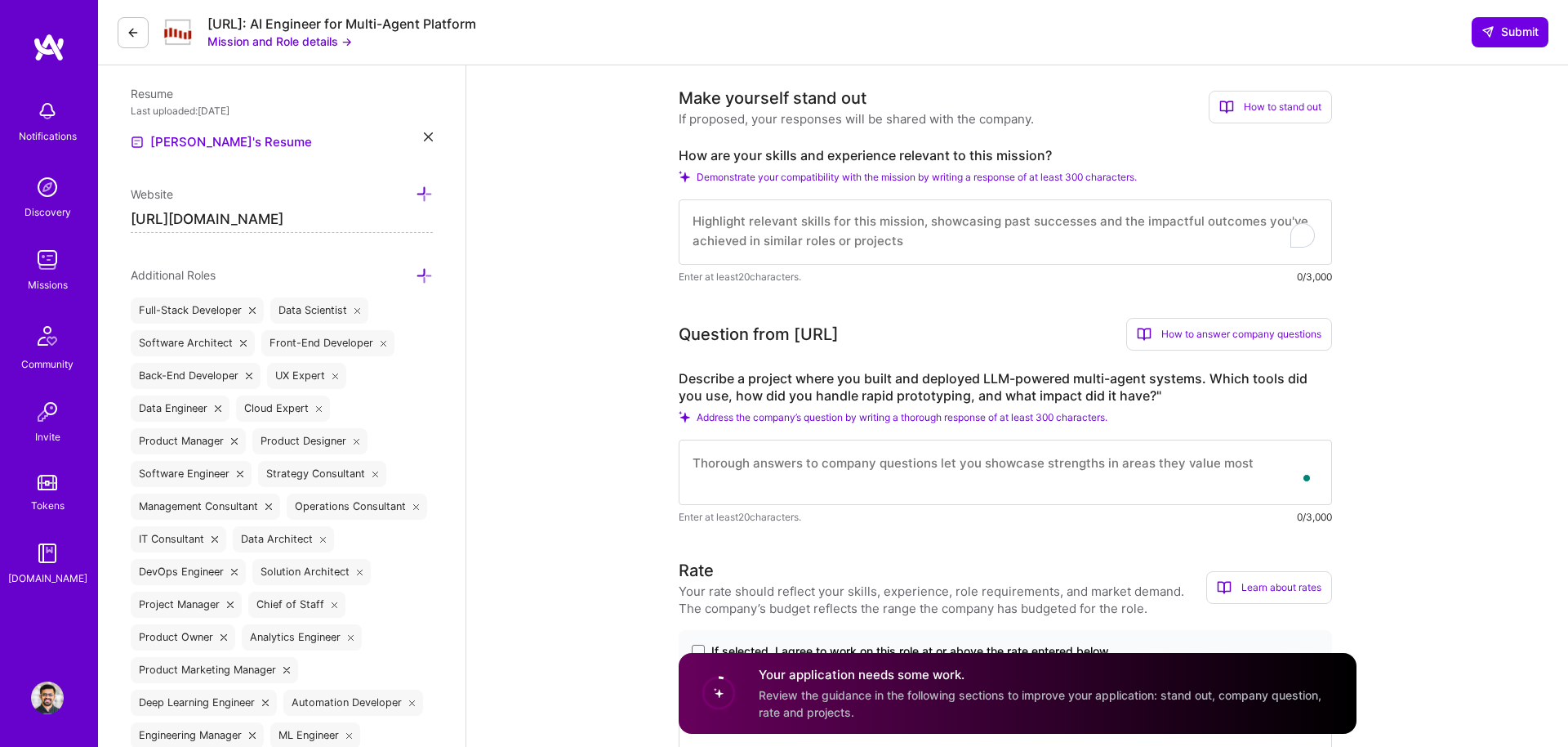
click at [792, 233] on textarea "To enrich screen reader interactions, please activate Accessibility in Grammarl…" at bounding box center [1004, 232] width 653 height 65
paste textarea "L’ip dolor sit amet consect adipi el s doeiusm tem IN utlabore etdolore mag-al-…"
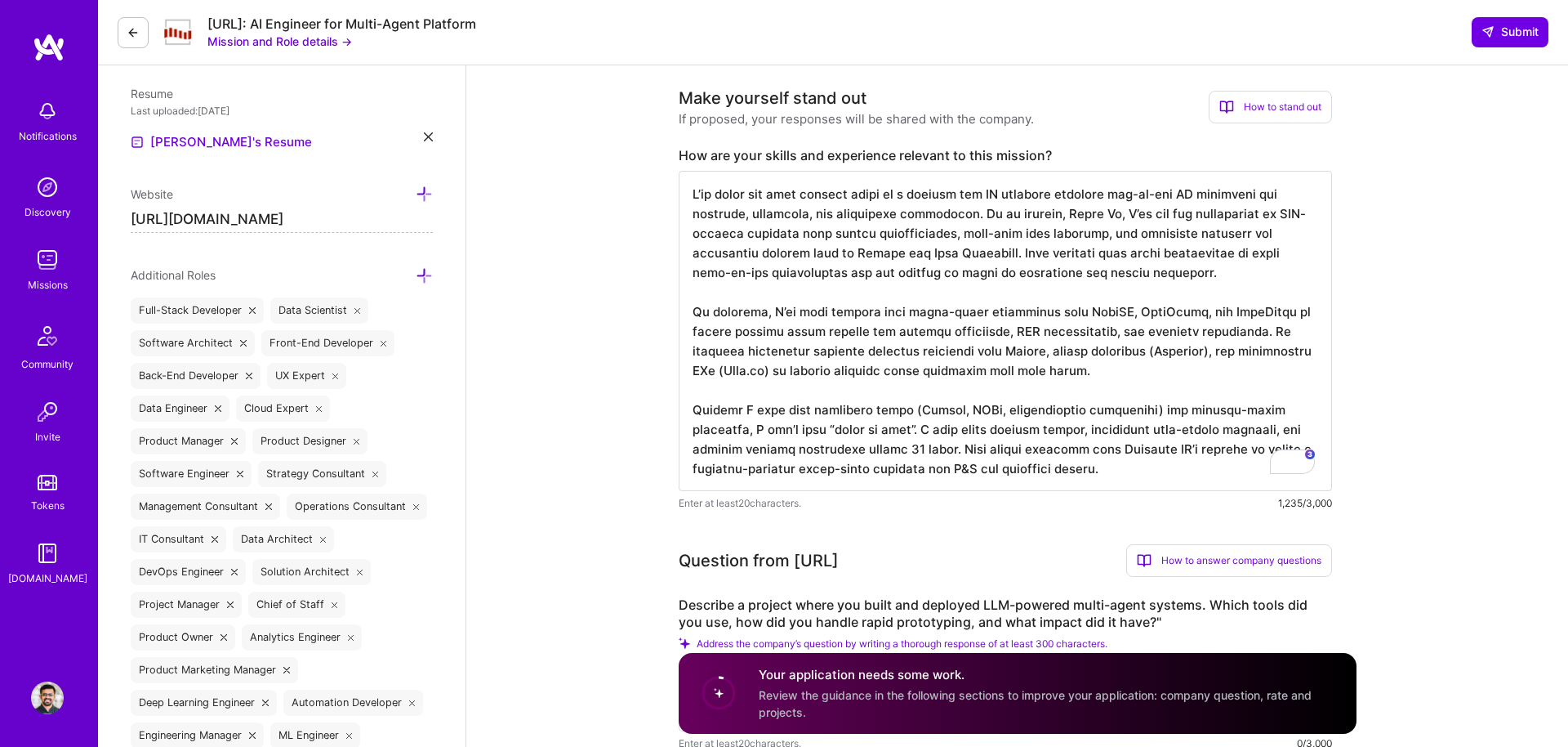
scroll to position [2, 0]
type textarea "L’ip dolor sit amet consect adipi el s doeiusm tem IN utlabore etdolore mag-al-…"
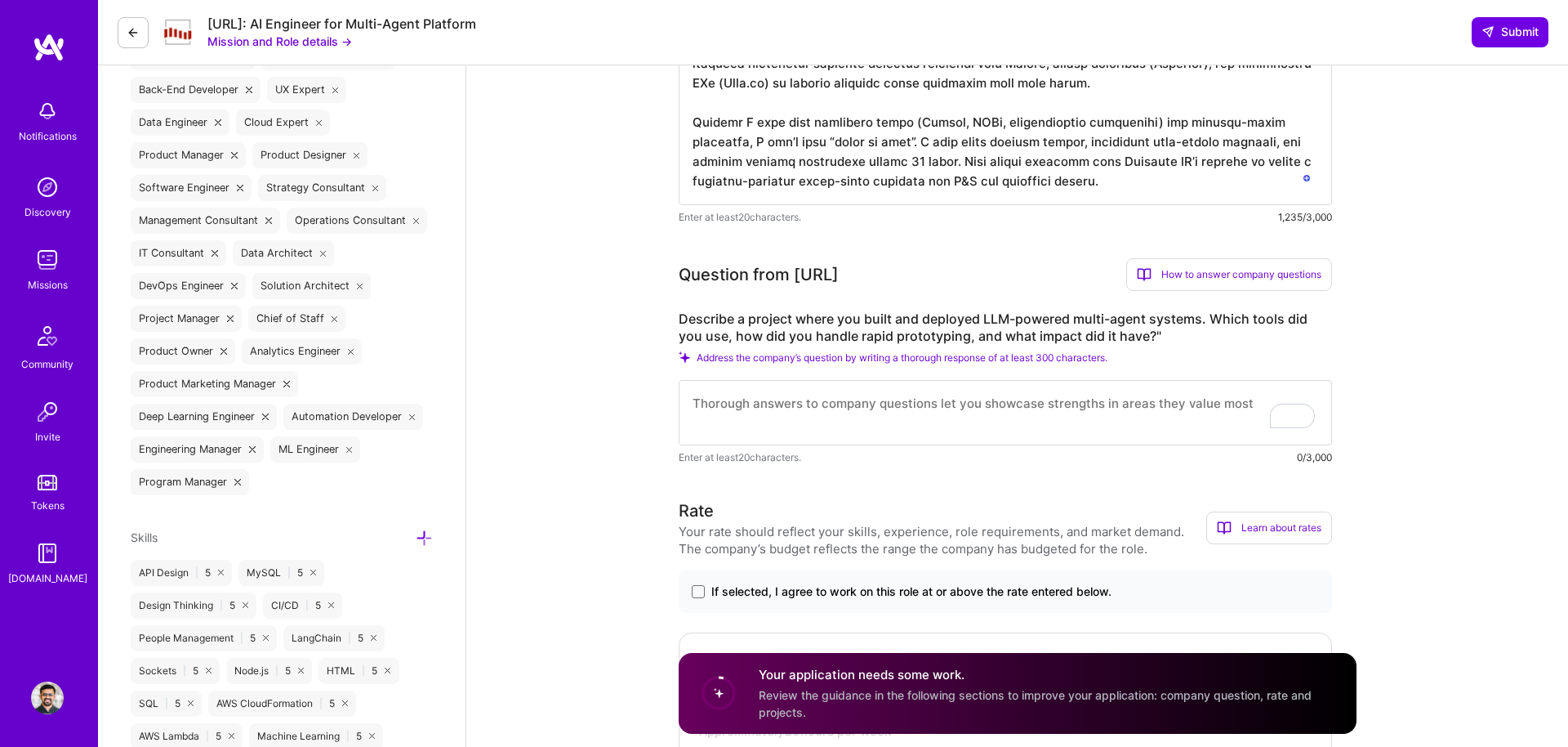
click at [743, 416] on textarea "To enrich screen reader interactions, please activate Accessibility in Grammarl…" at bounding box center [1004, 412] width 653 height 65
paste textarea "At Speak Ai, I led the development of an AI-driven transcription and analysis p…"
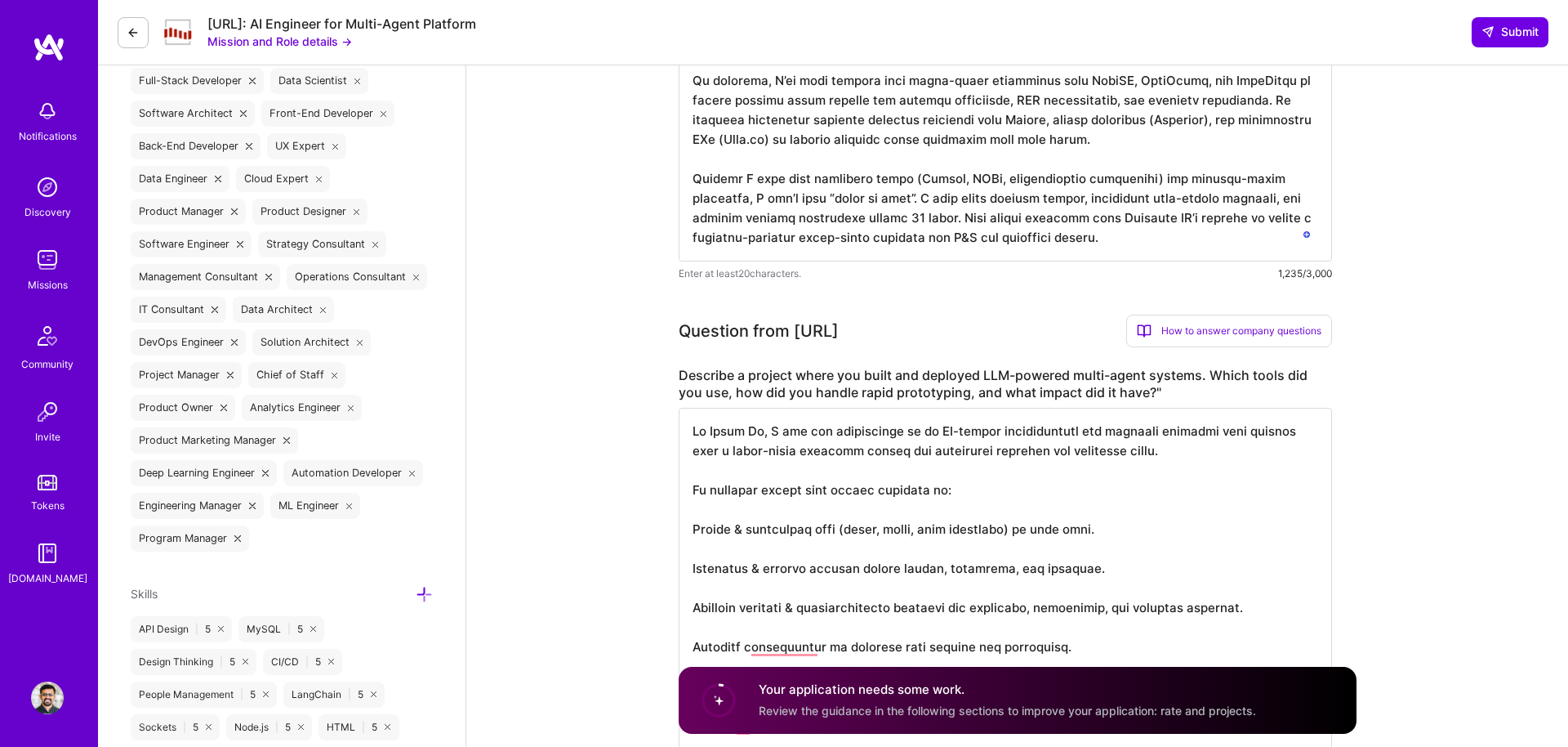
scroll to position [566, 0]
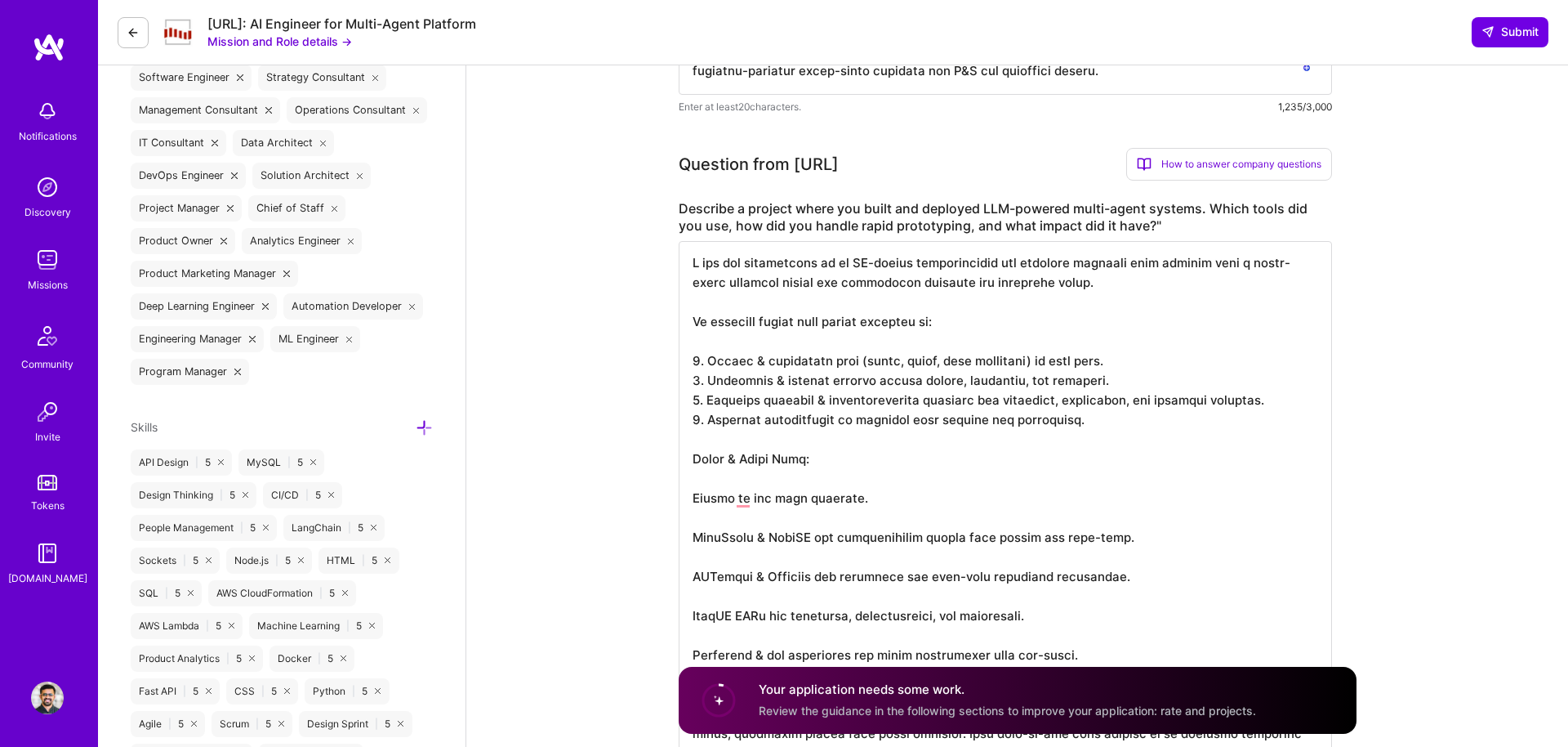
scroll to position [810, 0]
click at [695, 502] on textarea "To enrich screen reader interactions, please activate Accessibility in Grammarl…" at bounding box center [1004, 566] width 653 height 653
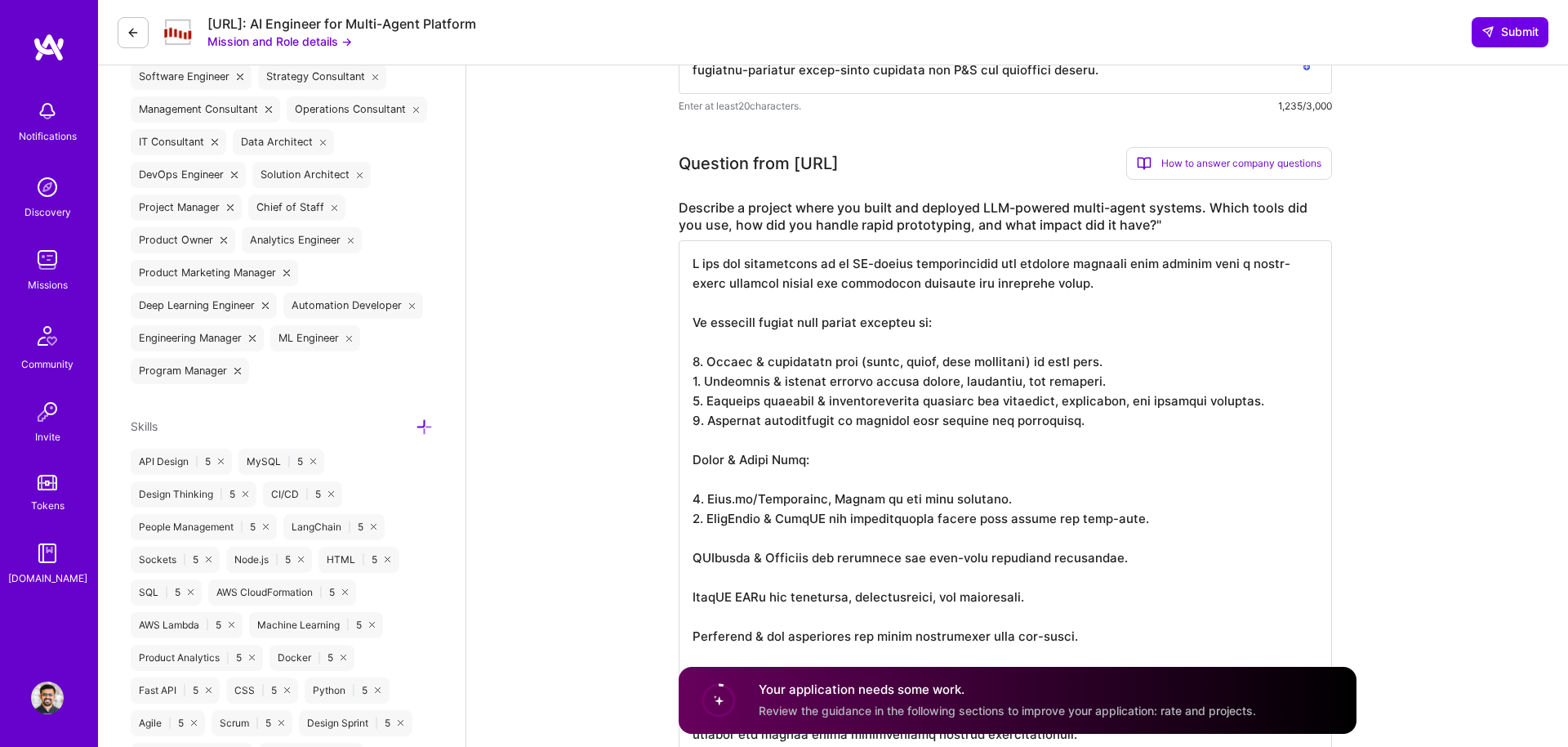
scroll to position [0, 0]
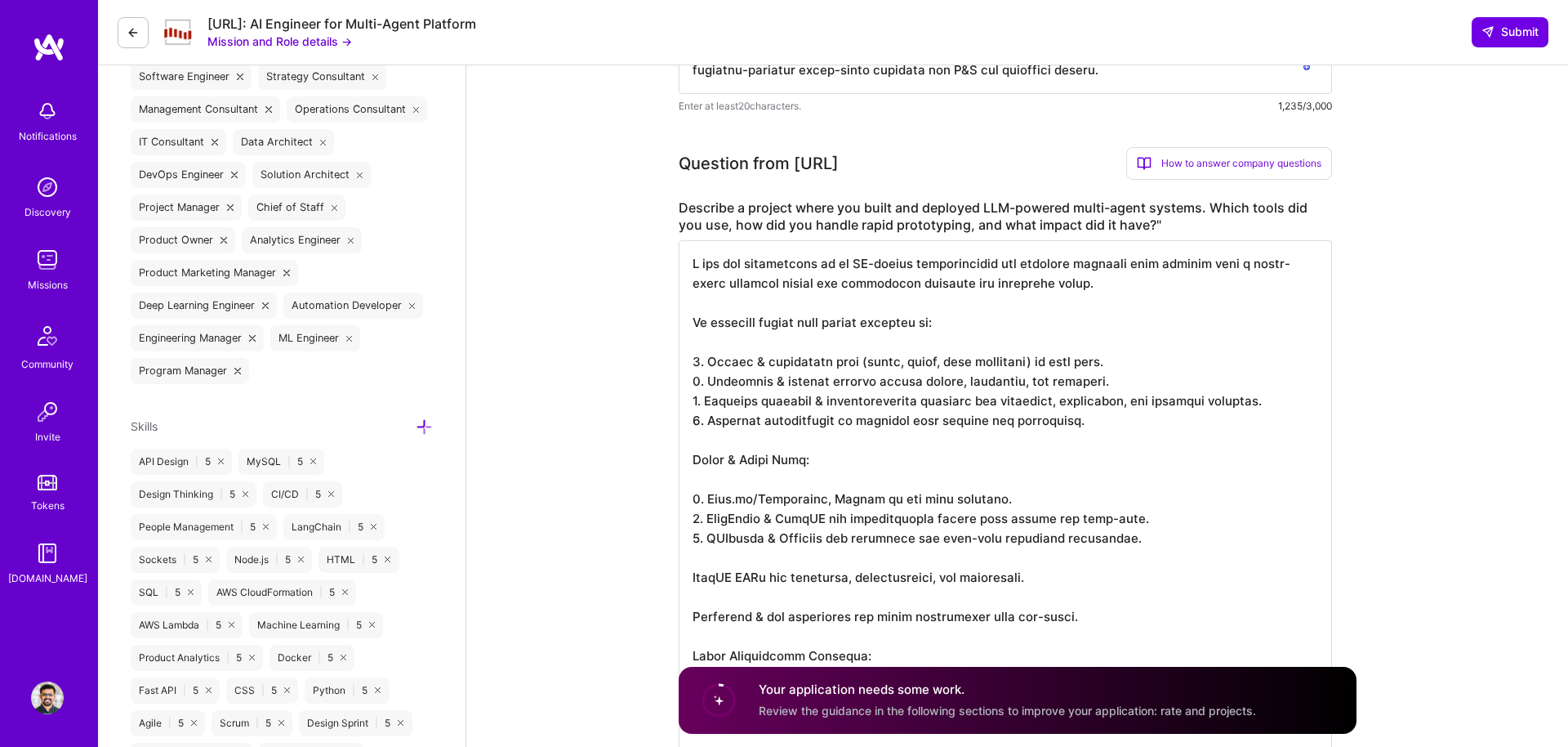
click at [740, 539] on textarea "To enrich screen reader interactions, please activate Accessibility in Grammarl…" at bounding box center [1004, 547] width 653 height 614
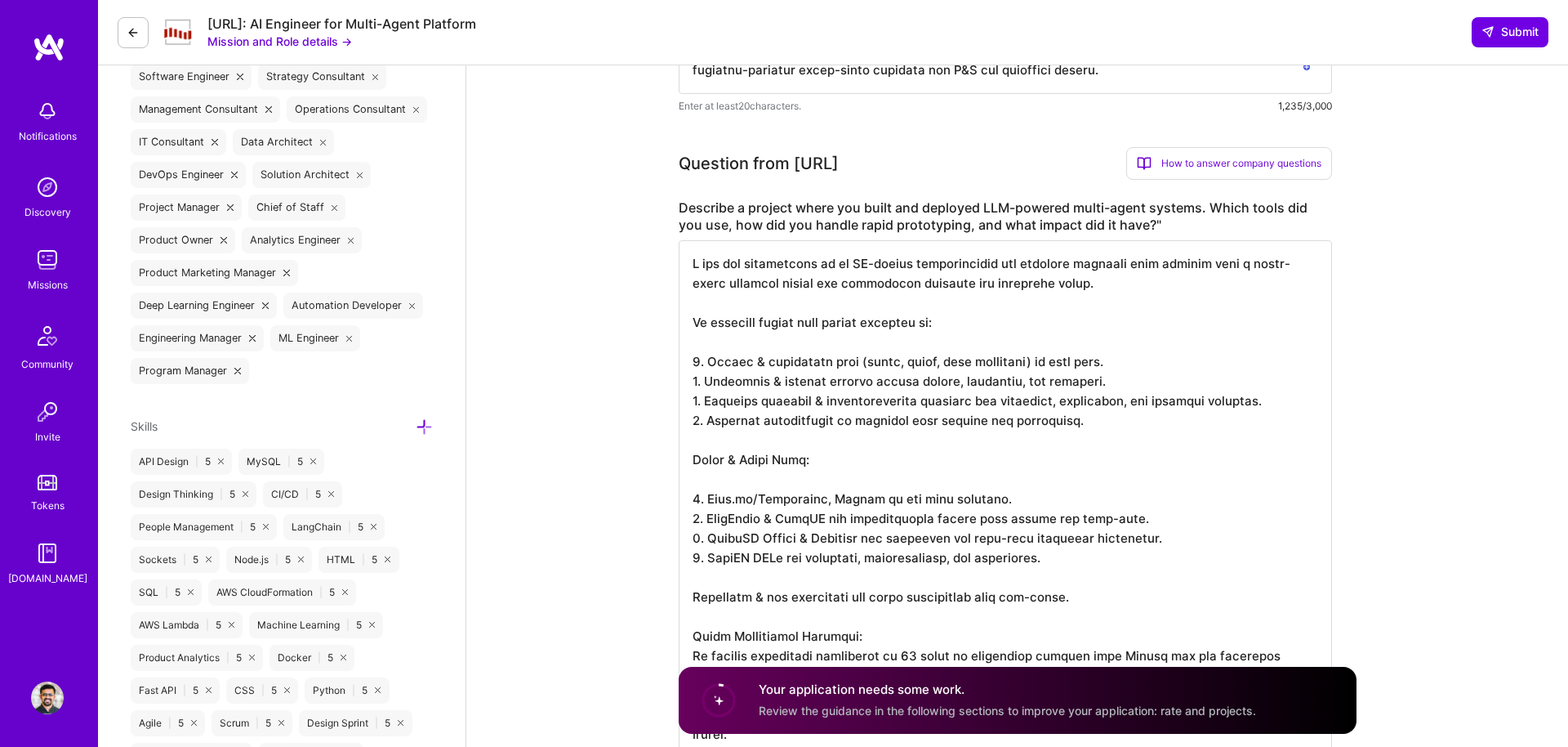
click at [708, 558] on textarea "To enrich screen reader interactions, please activate Accessibility in Grammarl…" at bounding box center [1004, 537] width 653 height 595
click at [691, 592] on textarea "To enrich screen reader interactions, please activate Accessibility in Grammarl…" at bounding box center [1004, 537] width 653 height 595
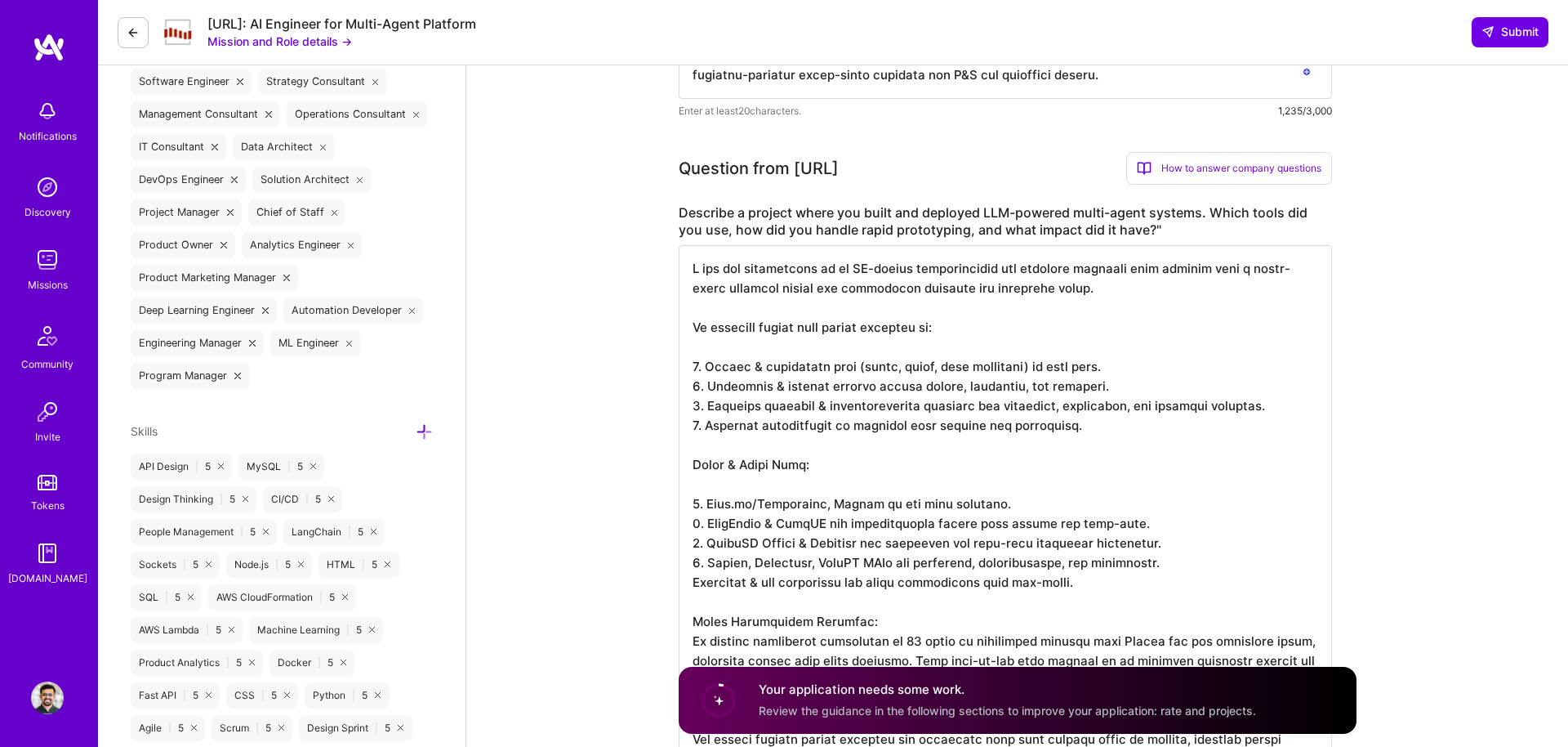
scroll to position [0, 0]
click at [732, 589] on textarea "To enrich screen reader interactions, please activate Accessibility in Grammarl…" at bounding box center [1004, 532] width 653 height 575
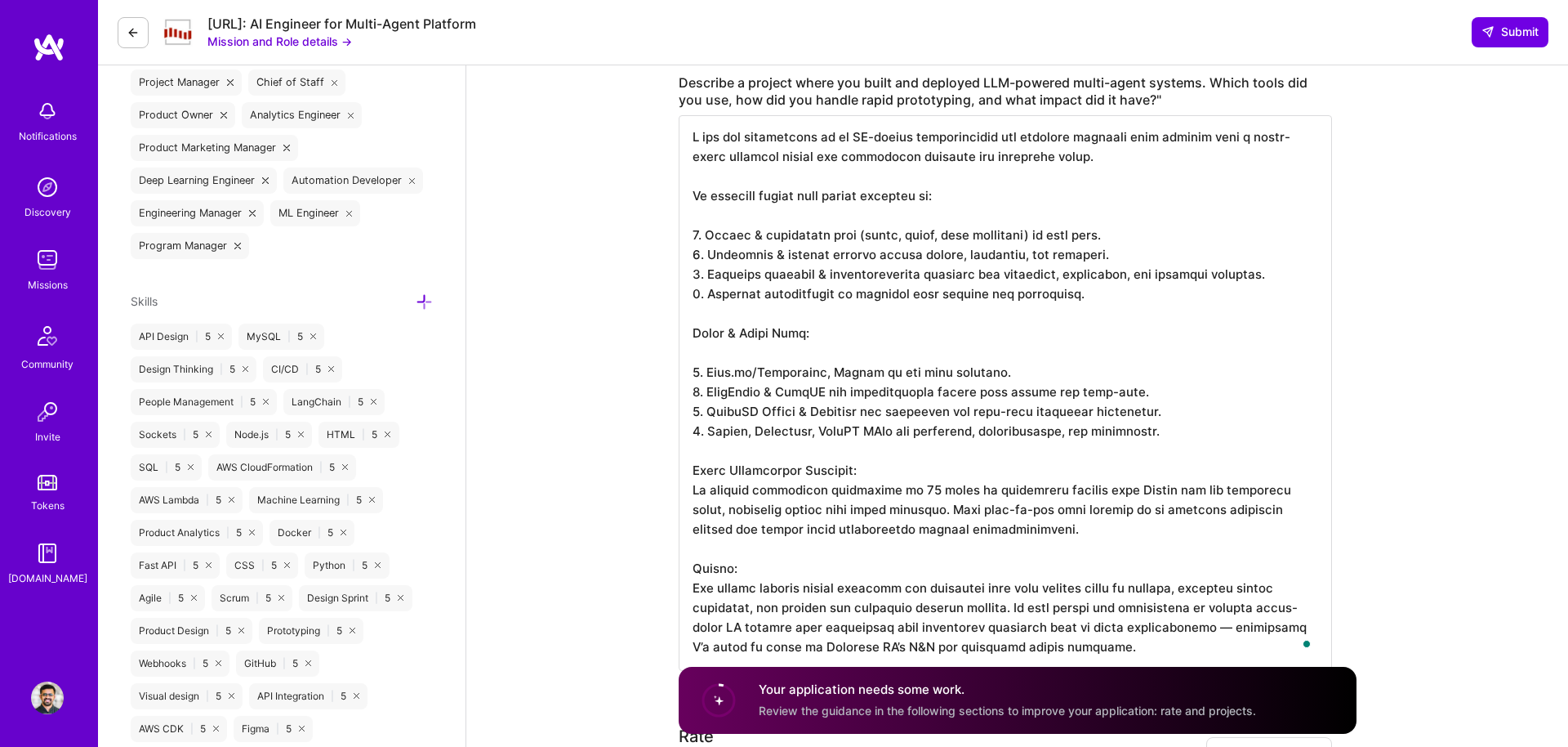
click at [1116, 487] on textarea "To enrich screen reader interactions, please activate Accessibility in Grammarl…" at bounding box center [1004, 392] width 653 height 555
drag, startPoint x: 999, startPoint y: 530, endPoint x: 666, endPoint y: 470, distance: 338.4
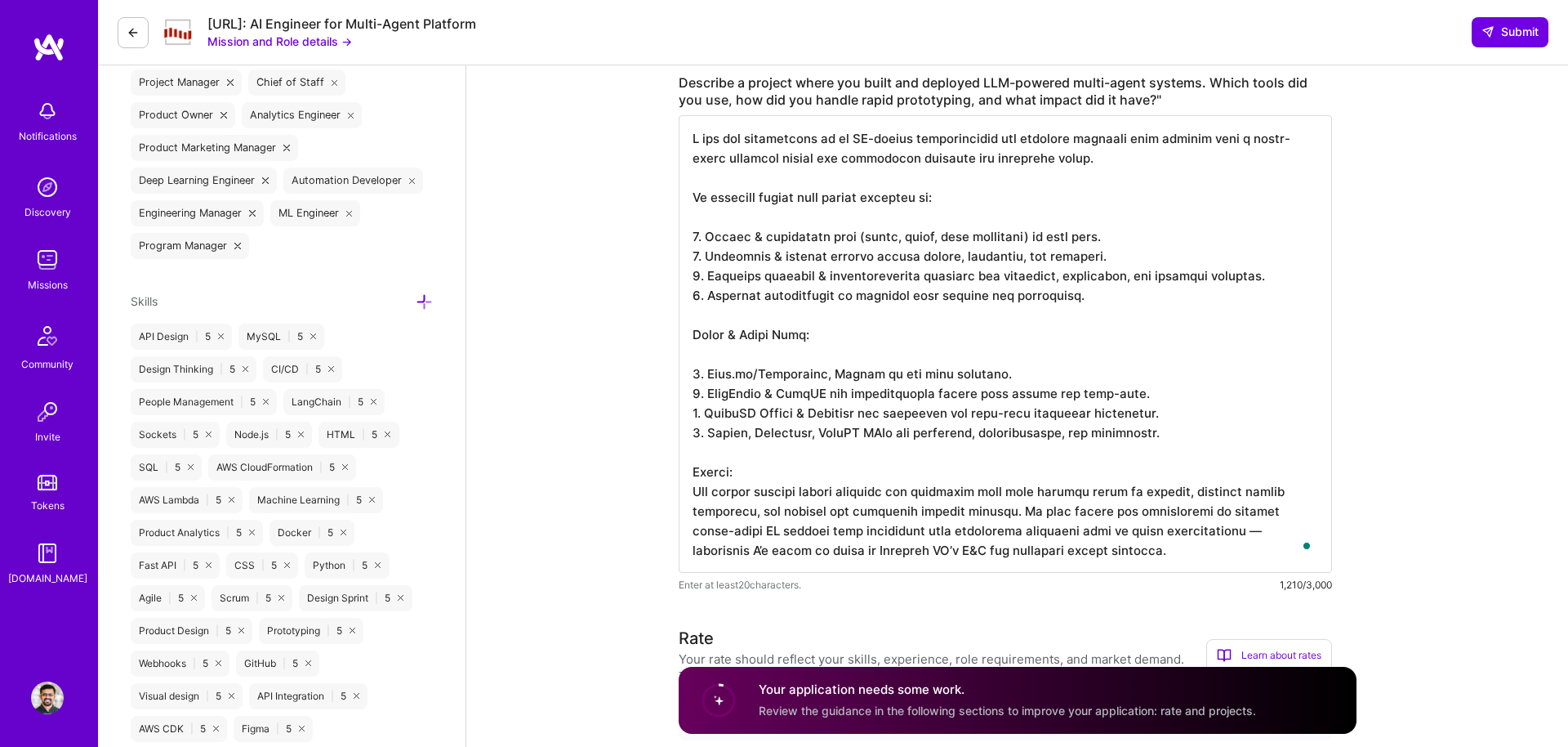
click at [1162, 532] on textarea "To enrich screen reader interactions, please activate Accessibility in Grammarl…" at bounding box center [1004, 343] width 653 height 457
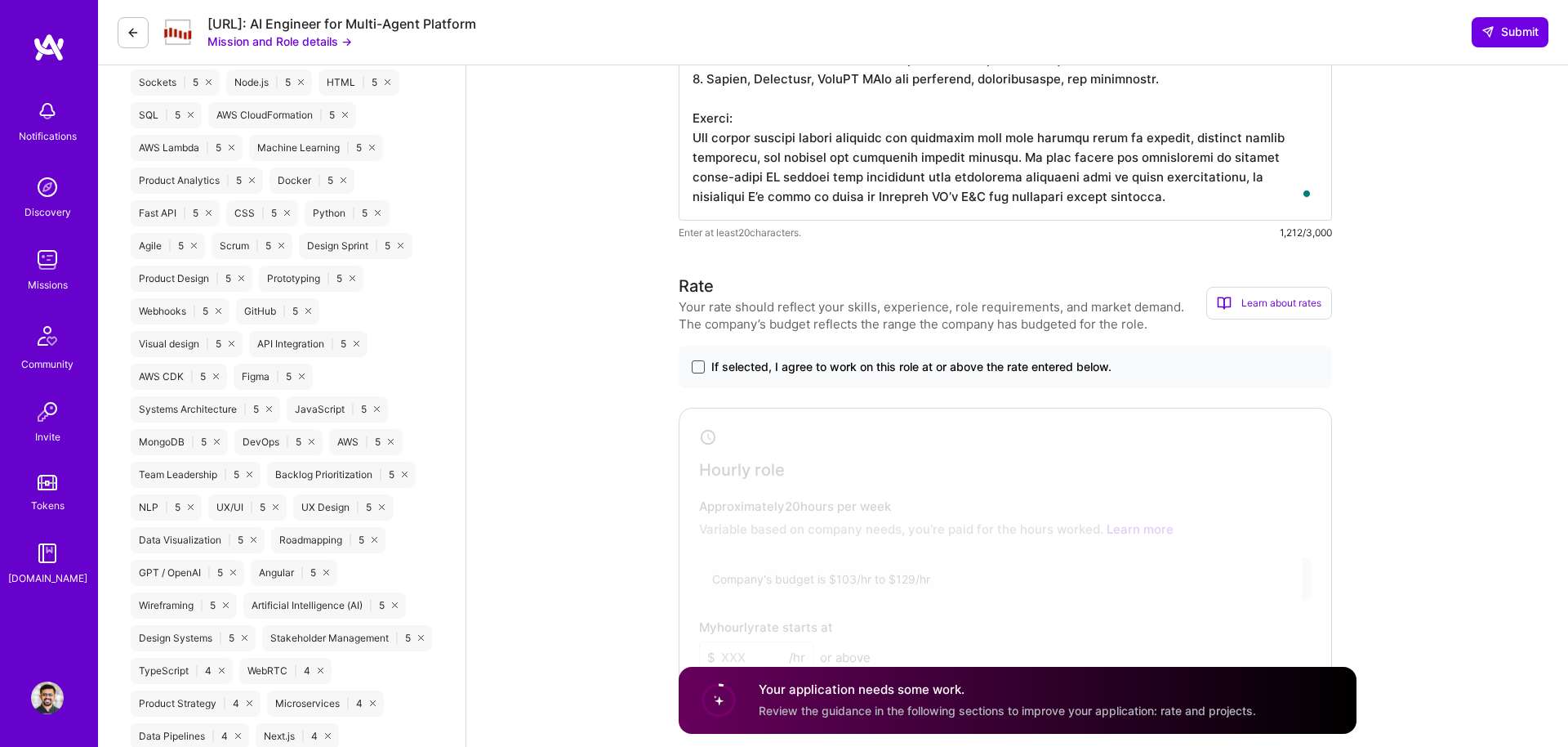
type textarea "I led the development of an AI-driven transcription and analysis platform that …"
click at [692, 366] on span at bounding box center [698, 366] width 13 height 13
click at [0, 0] on input "If selected, I agree to work on this role at or above the rate entered below." at bounding box center [0, 0] width 0 height 0
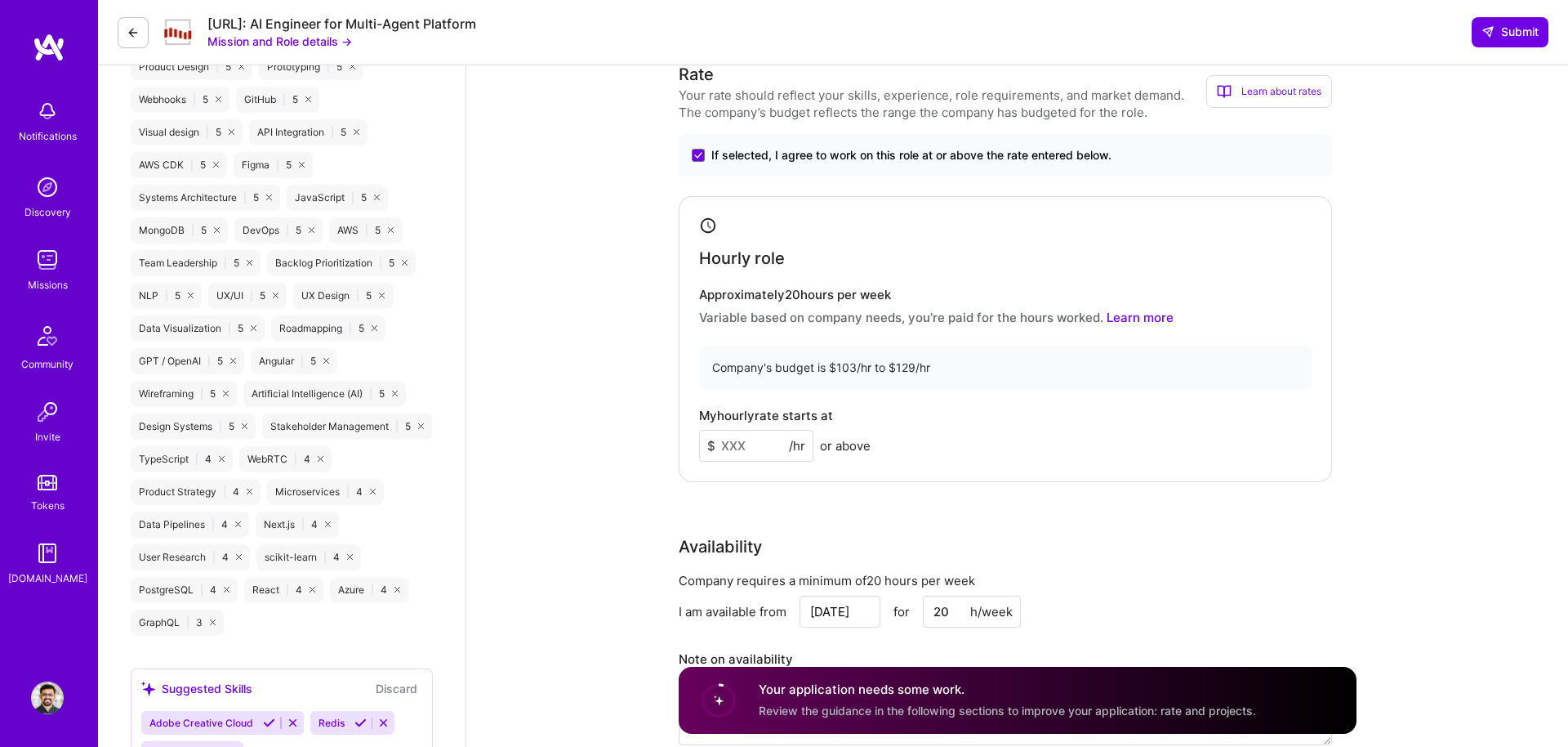
click at [738, 447] on input at bounding box center [755, 445] width 114 height 32
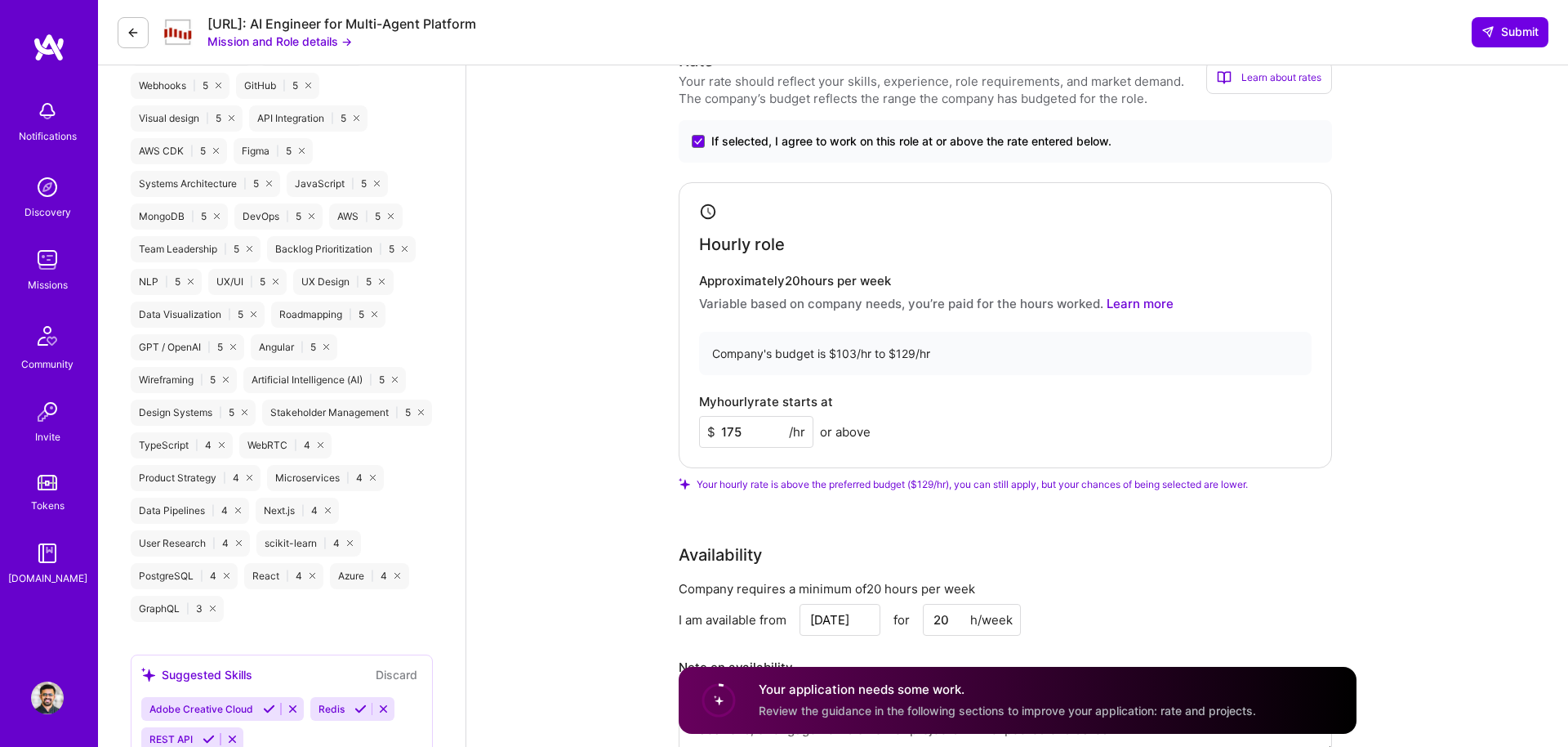
scroll to position [1515, 0]
click at [731, 437] on input "175" at bounding box center [755, 429] width 114 height 32
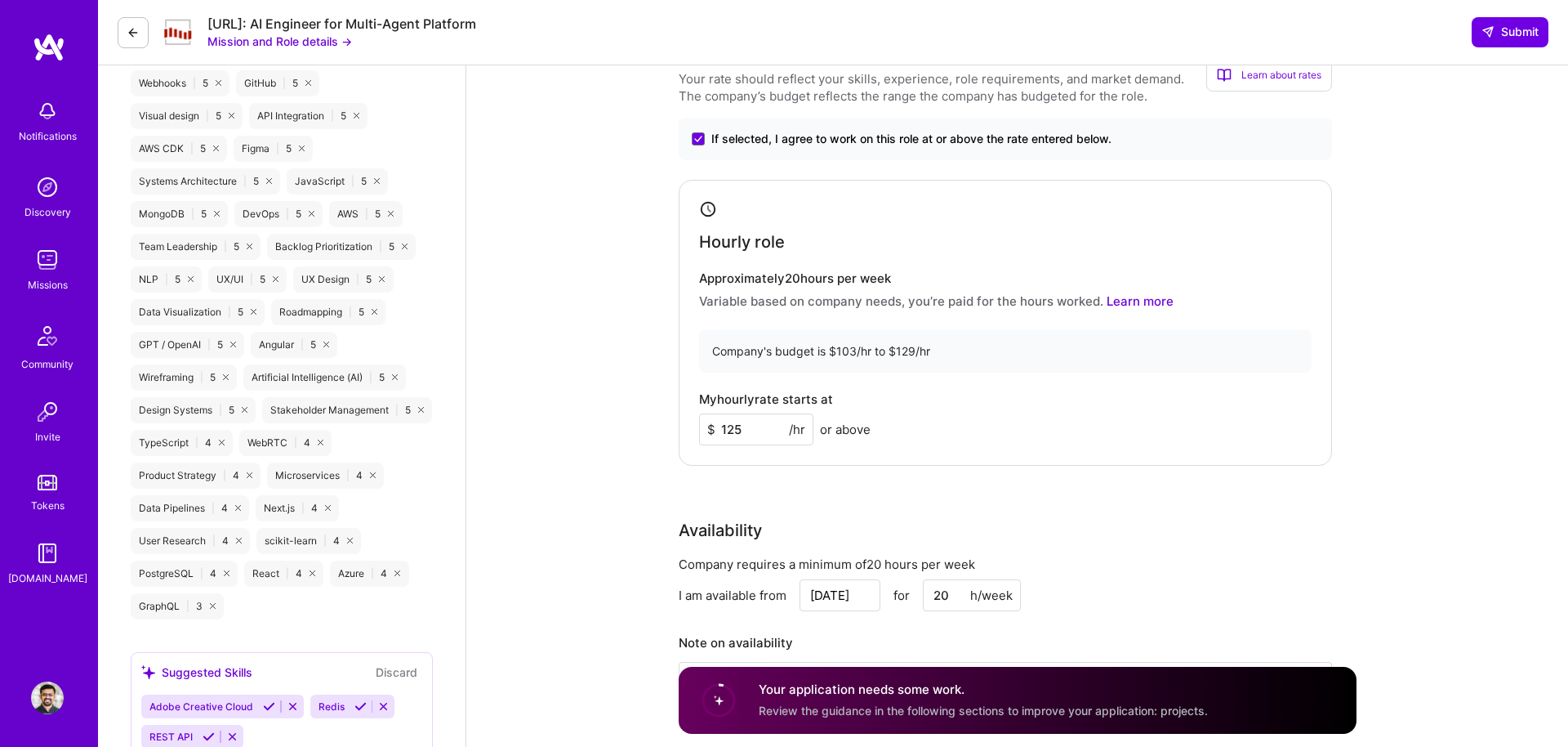
type input "125"
click at [752, 473] on div "Rate Your rate should reflect your skills, experience, role requirements, and m…" at bounding box center [1017, 397] width 678 height 703
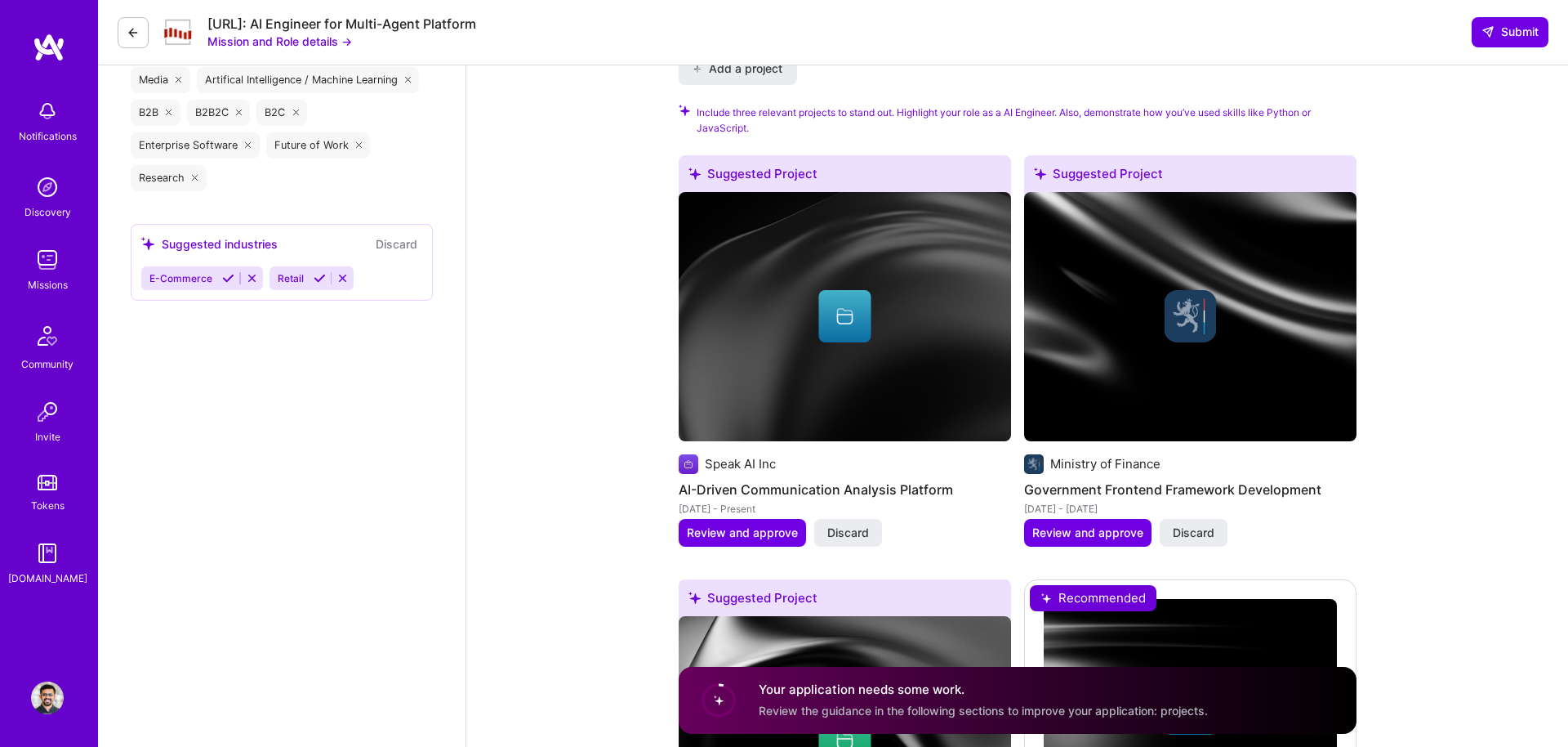
scroll to position [2463, 0]
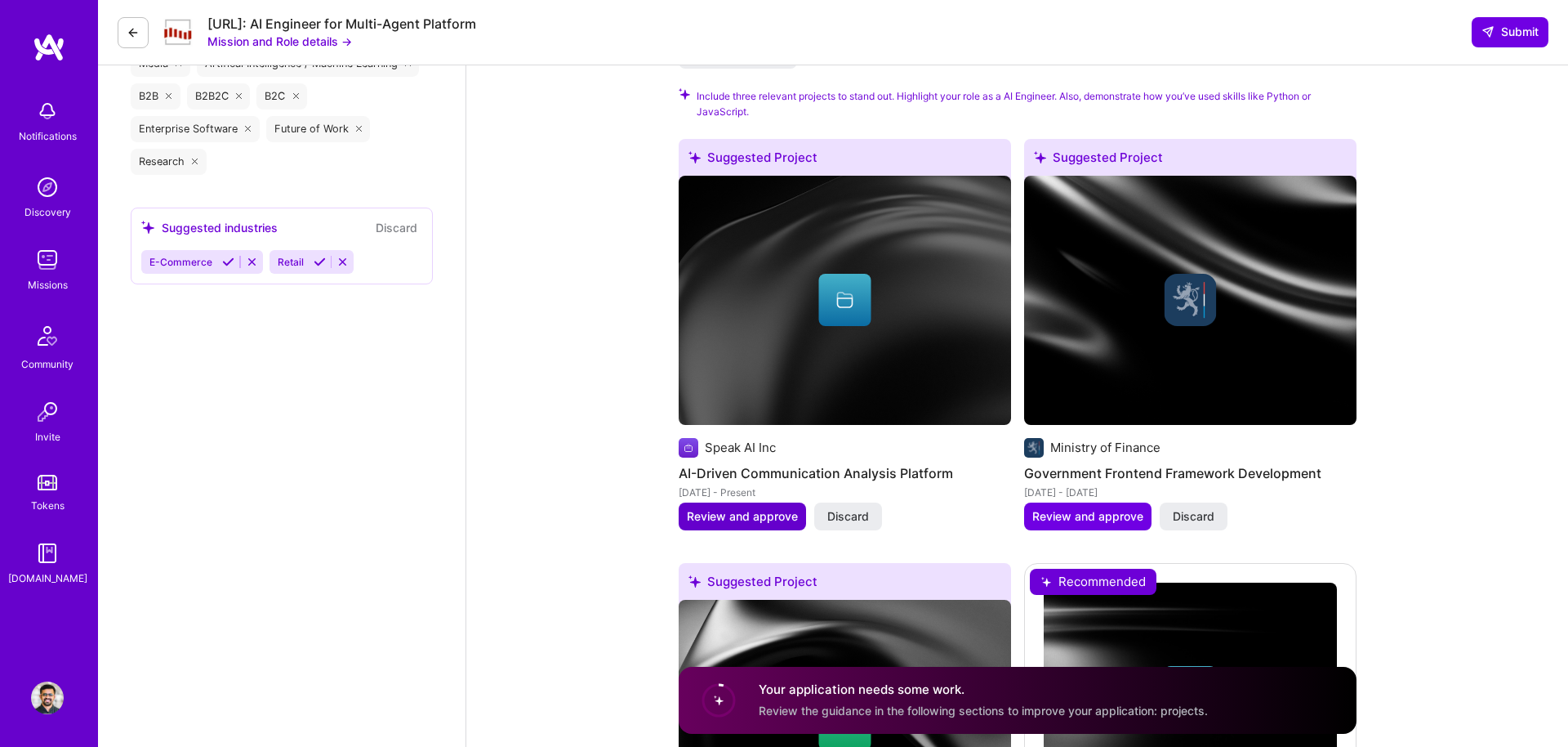
click at [755, 512] on span "Review and approve" at bounding box center [742, 515] width 111 height 16
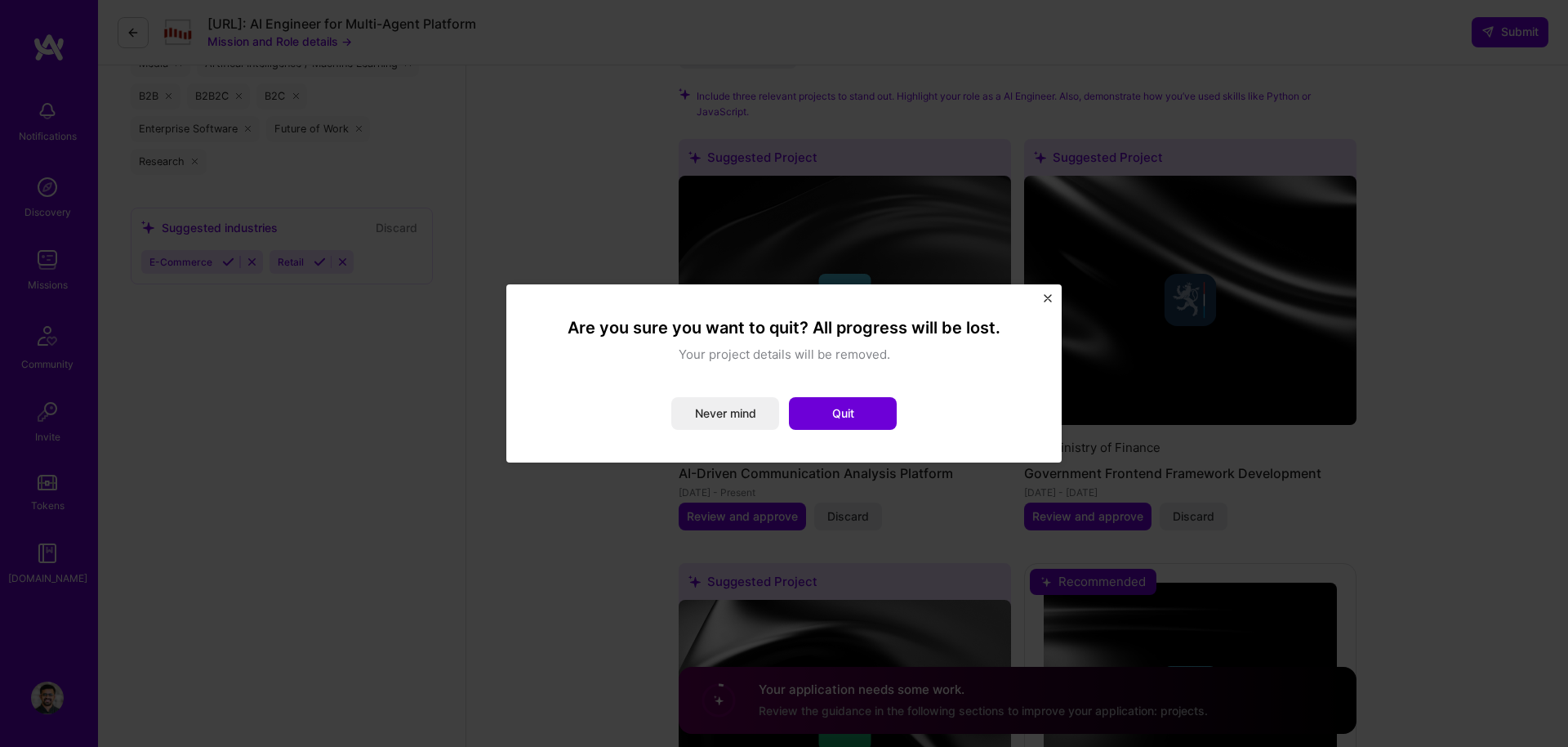
click at [1045, 299] on img "Close" at bounding box center [1048, 298] width 8 height 8
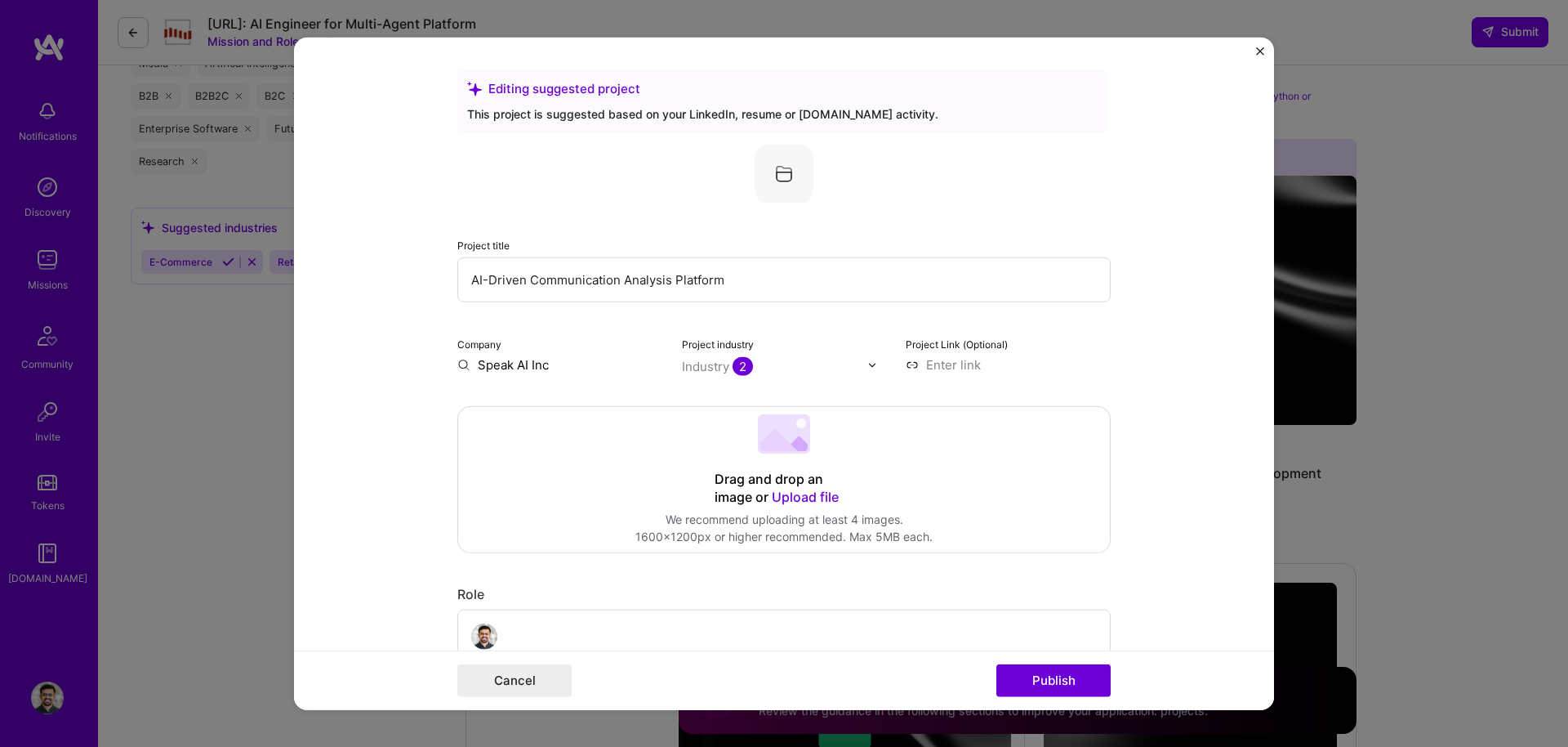
scroll to position [11, 0]
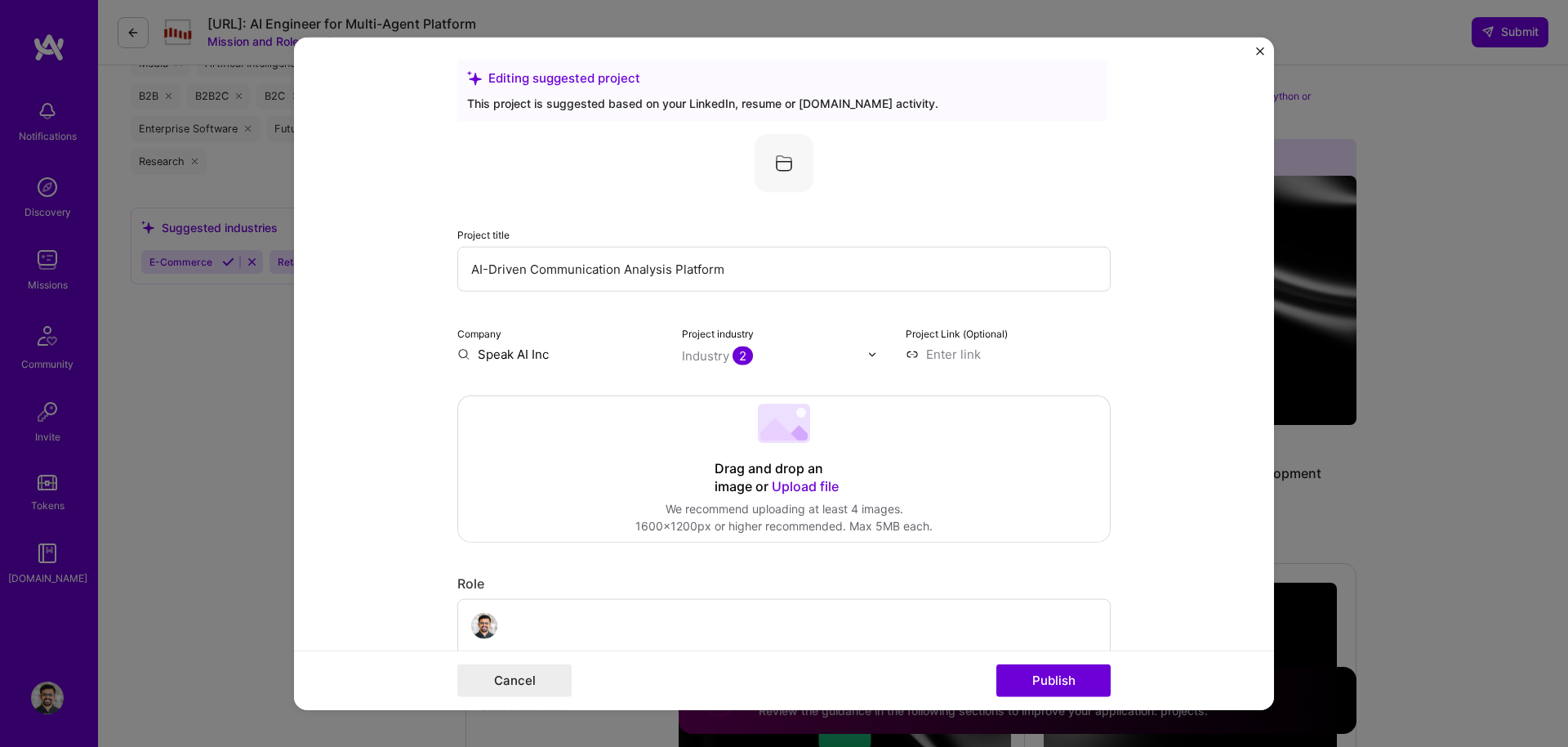
click at [1256, 53] on img "Close" at bounding box center [1260, 52] width 8 height 8
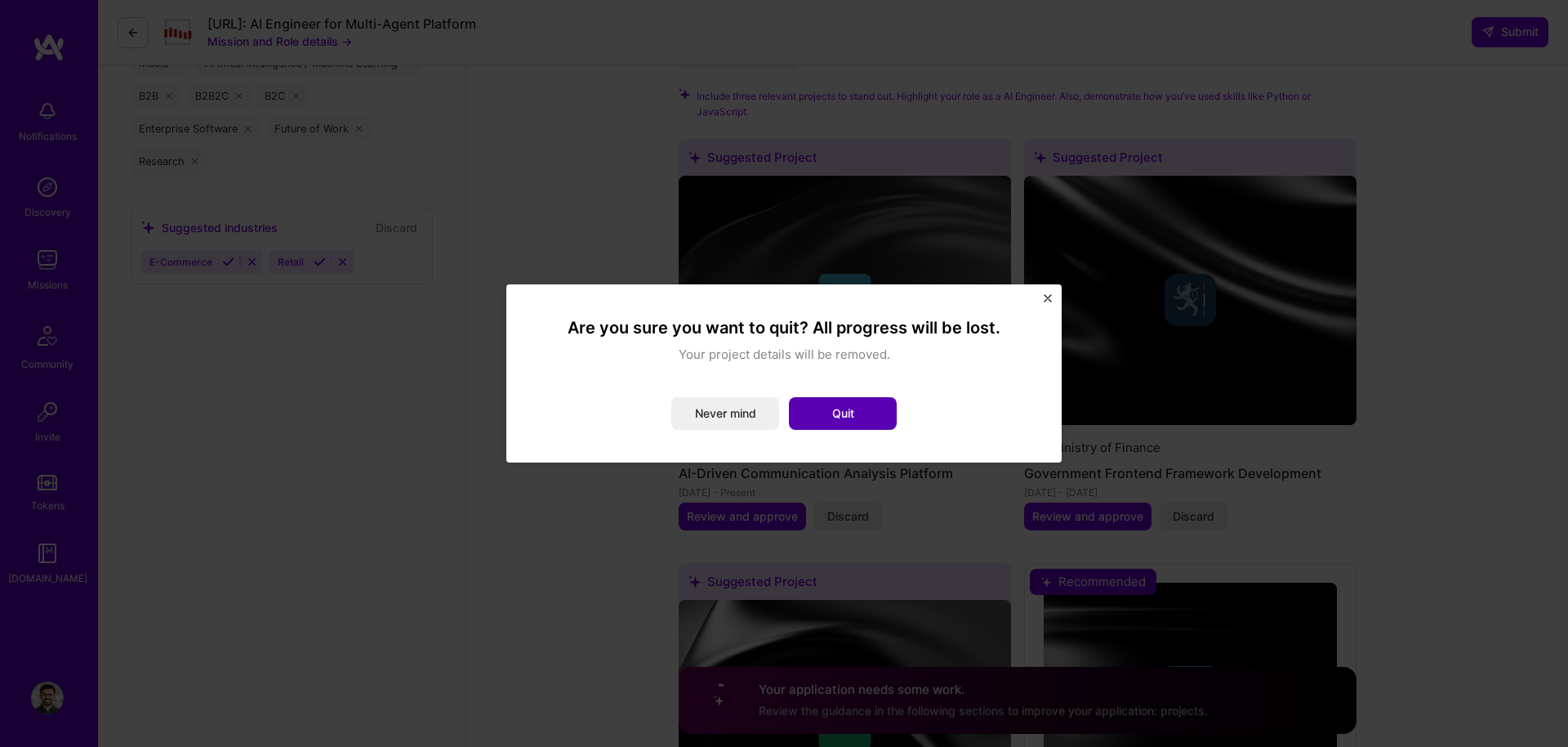
click at [831, 417] on button "Quit" at bounding box center [843, 413] width 108 height 33
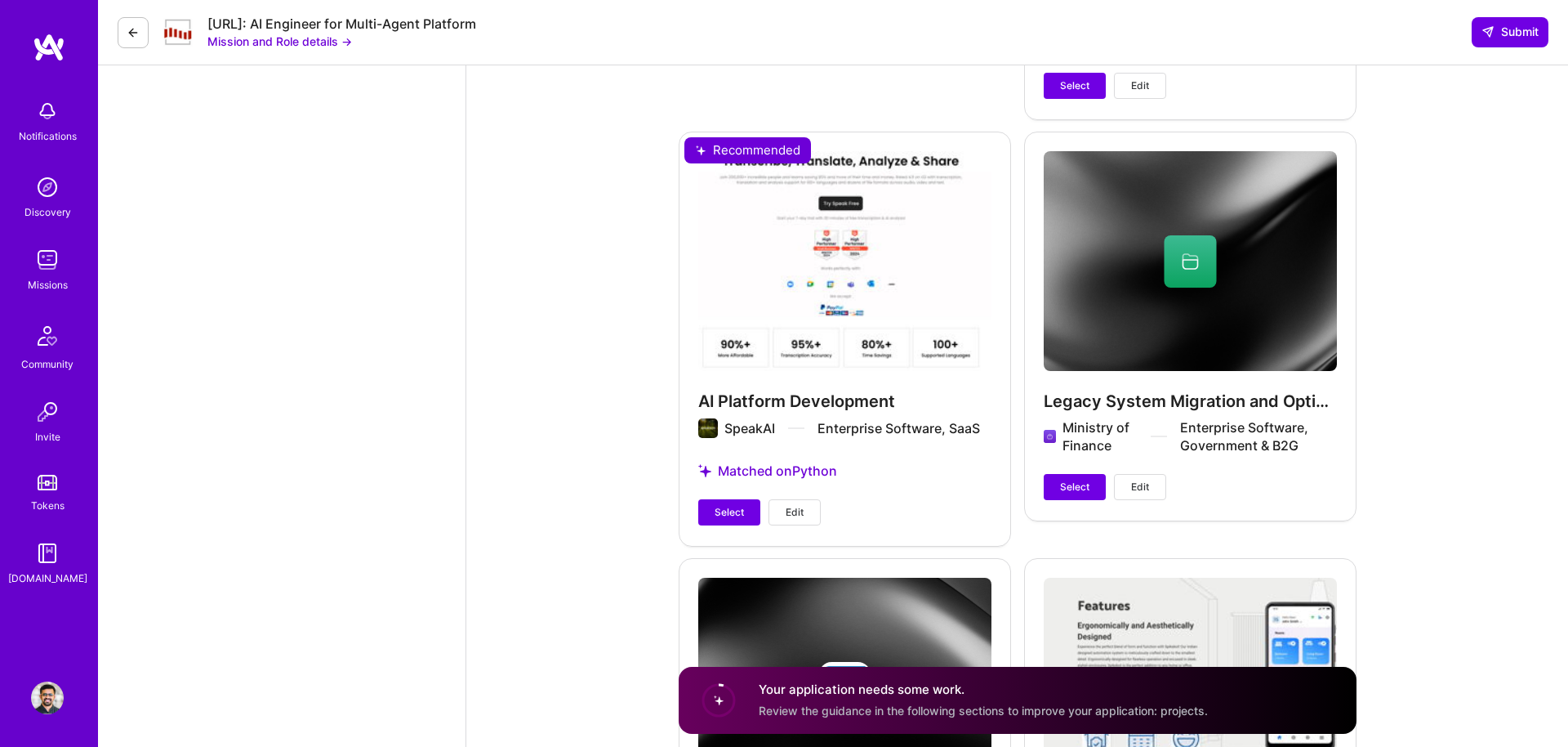
scroll to position [3399, 0]
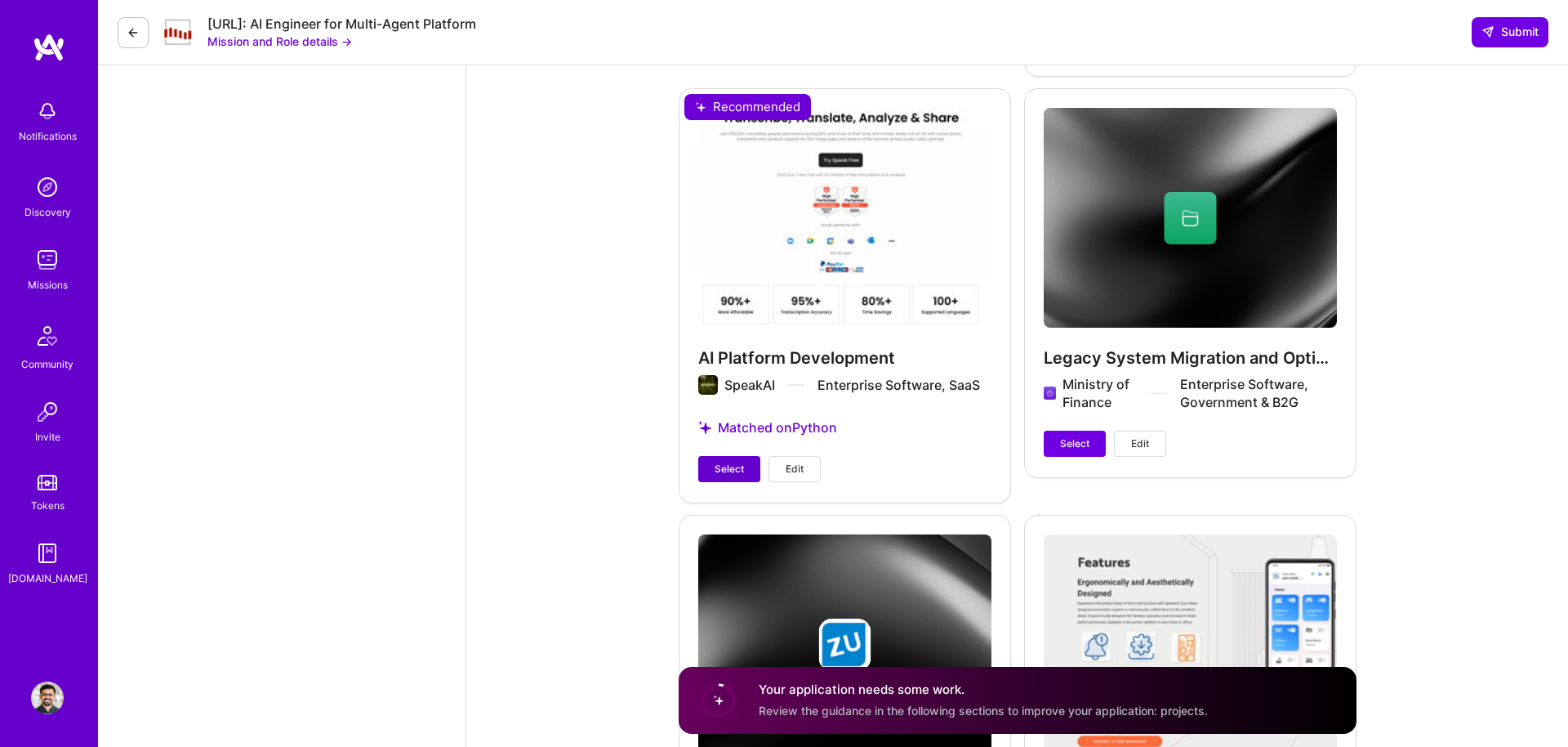
click at [733, 461] on span "Select" at bounding box center [729, 468] width 30 height 14
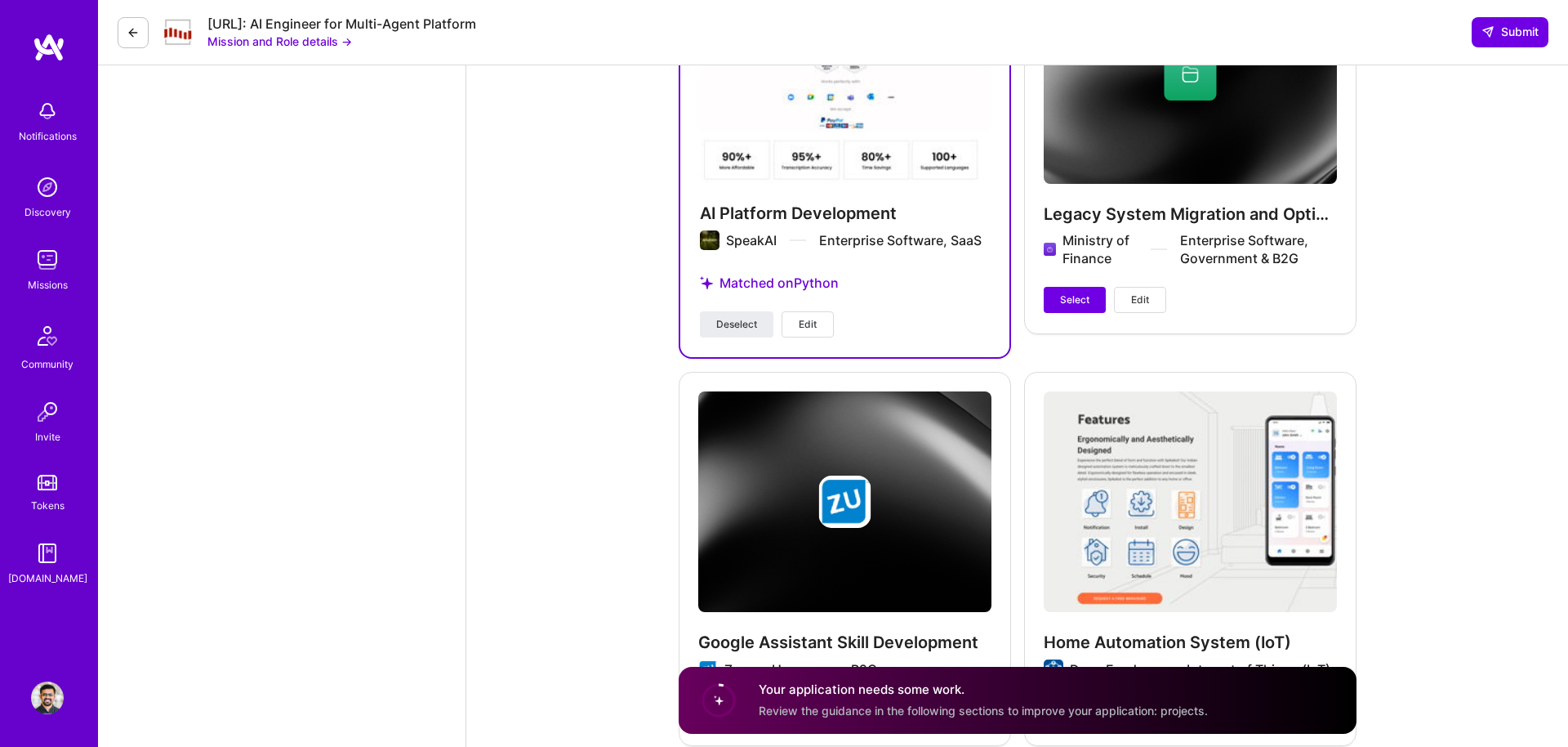
scroll to position [3623, 0]
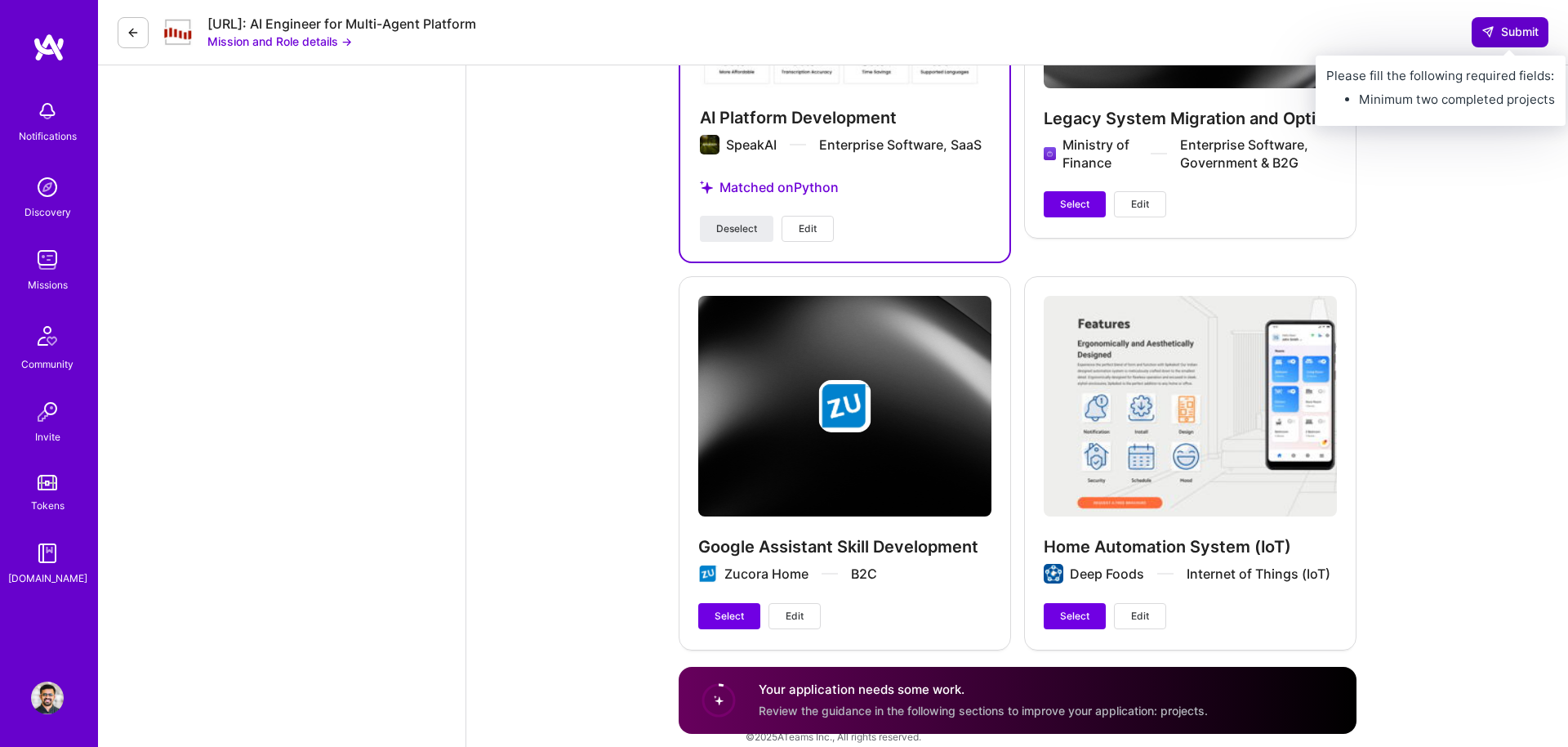
click at [1521, 30] on span "Submit" at bounding box center [1510, 31] width 57 height 16
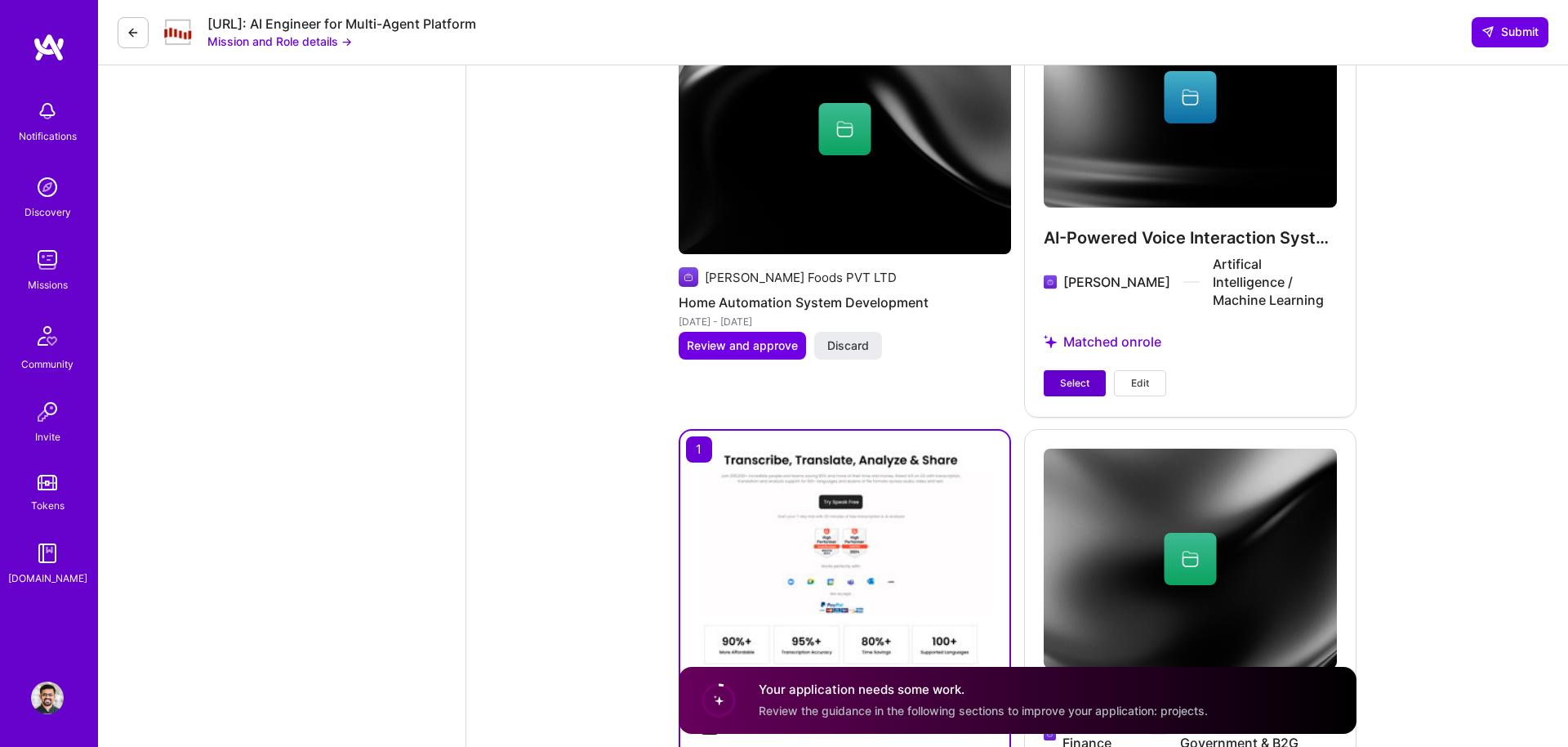
click at [1064, 376] on span "Select" at bounding box center [1075, 383] width 30 height 14
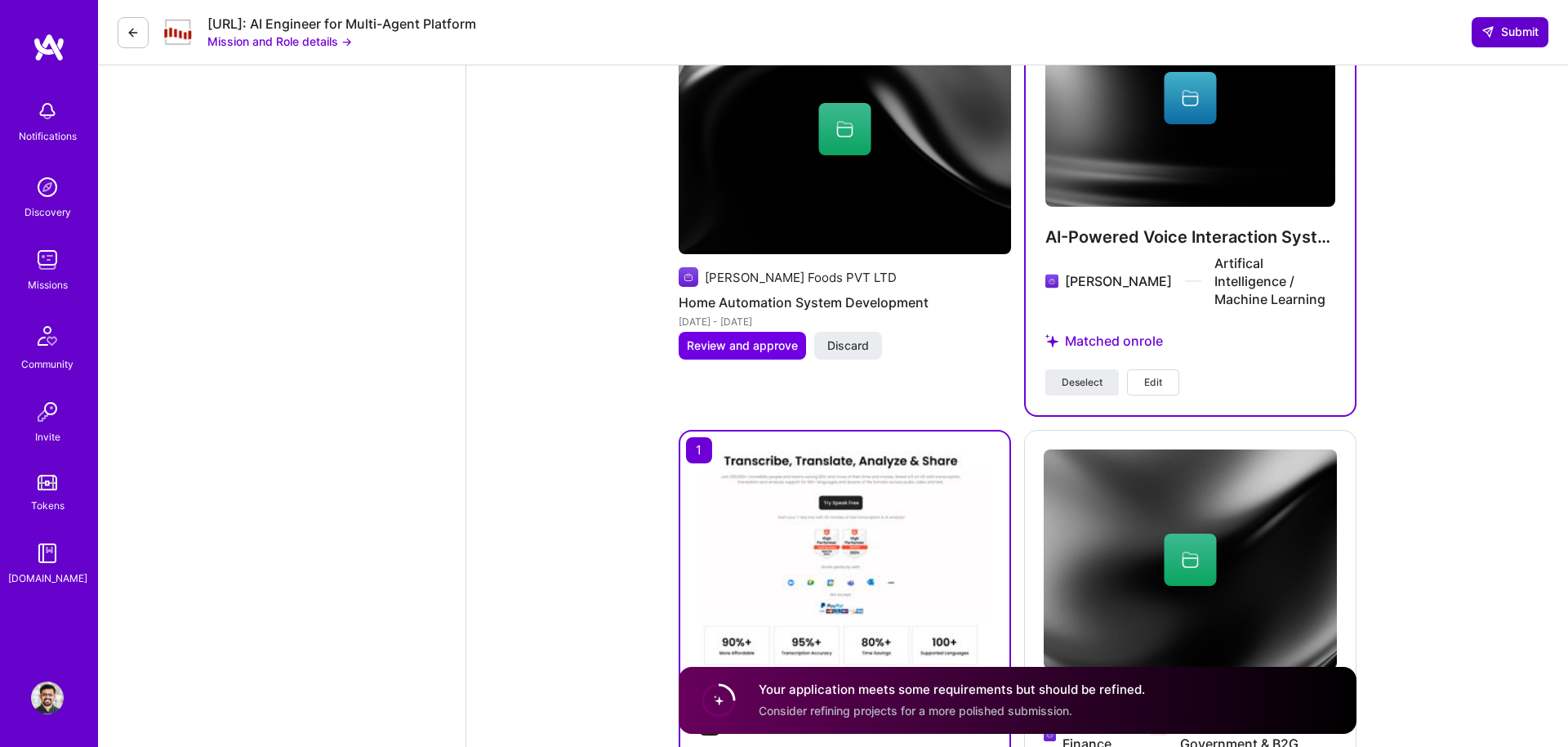
click at [1517, 40] on button "Submit" at bounding box center [1510, 31] width 77 height 30
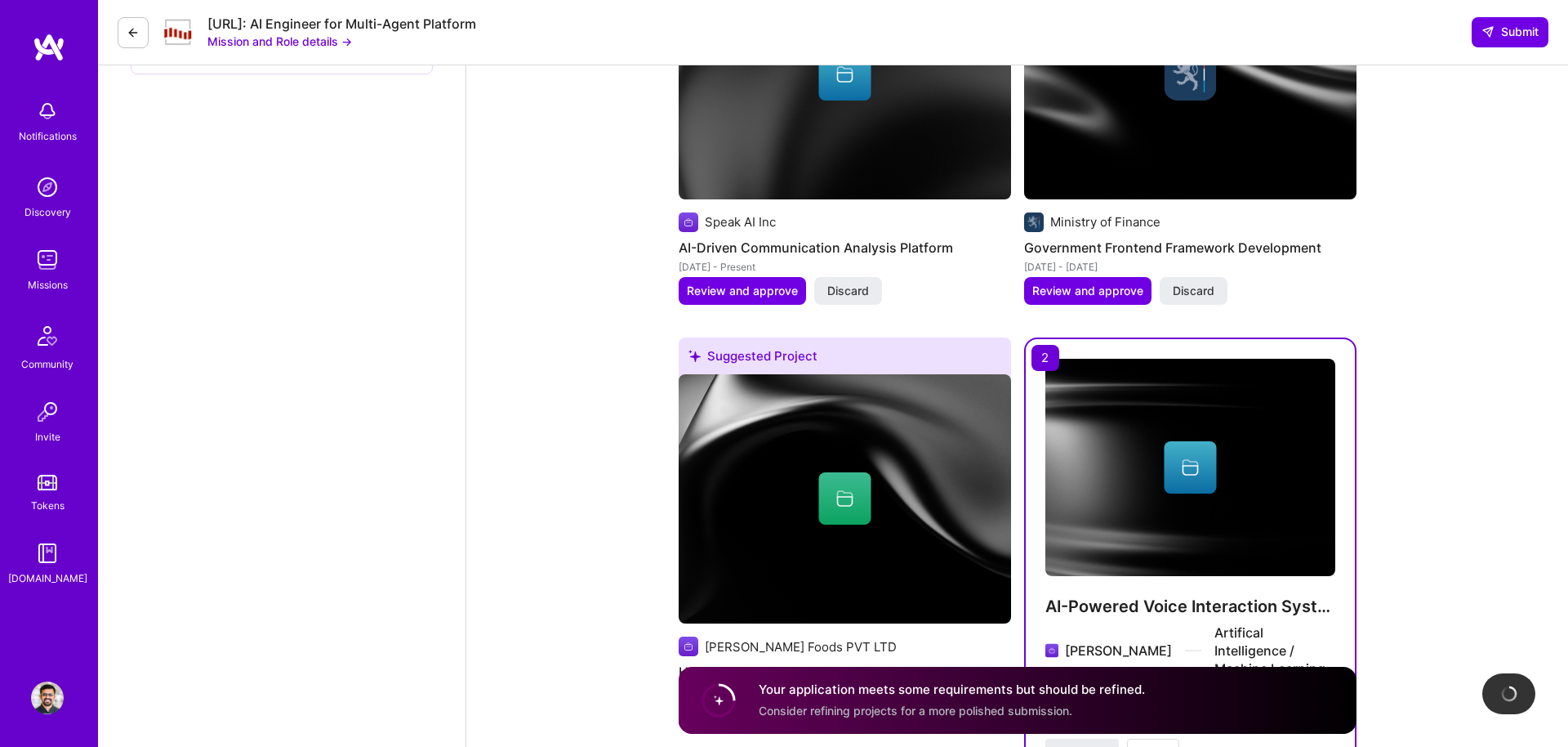
scroll to position [2668, 0]
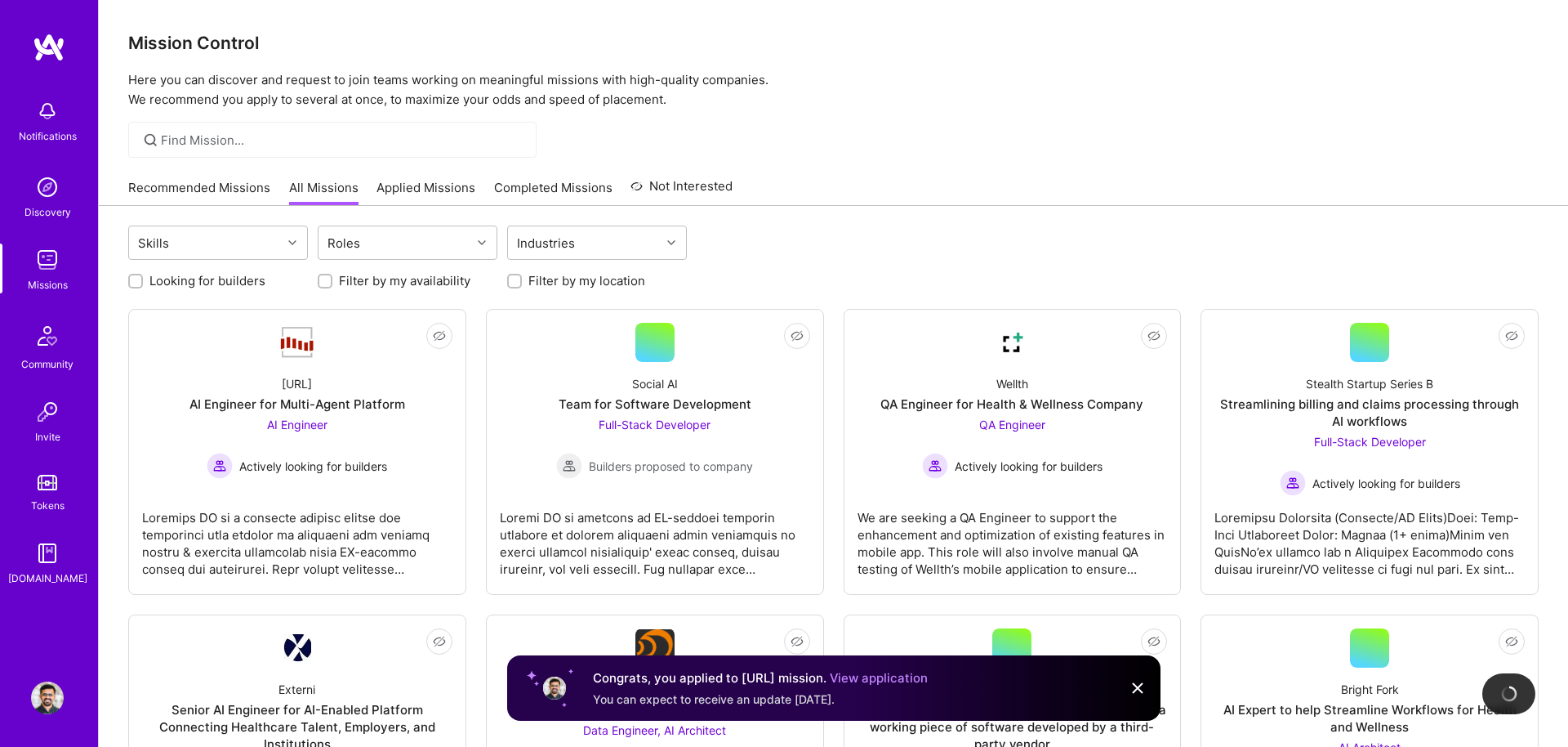
click at [435, 184] on link "Applied Missions" at bounding box center [426, 193] width 99 height 27
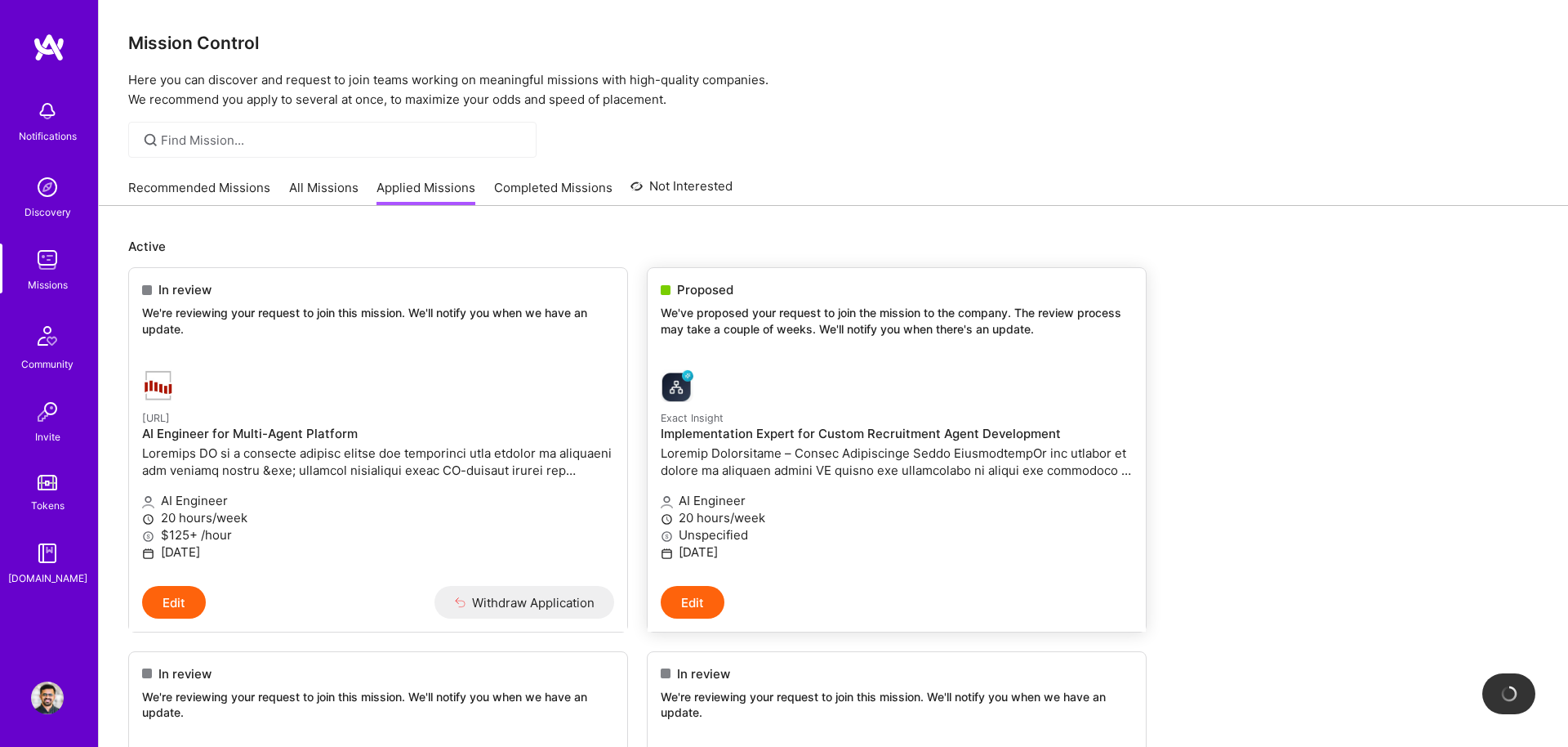
click at [664, 293] on span at bounding box center [666, 290] width 10 height 10
click at [725, 299] on div "Proposed We've proposed your request to join the mission to the company. The re…" at bounding box center [897, 312] width 498 height 88
